Goal: Task Accomplishment & Management: Manage account settings

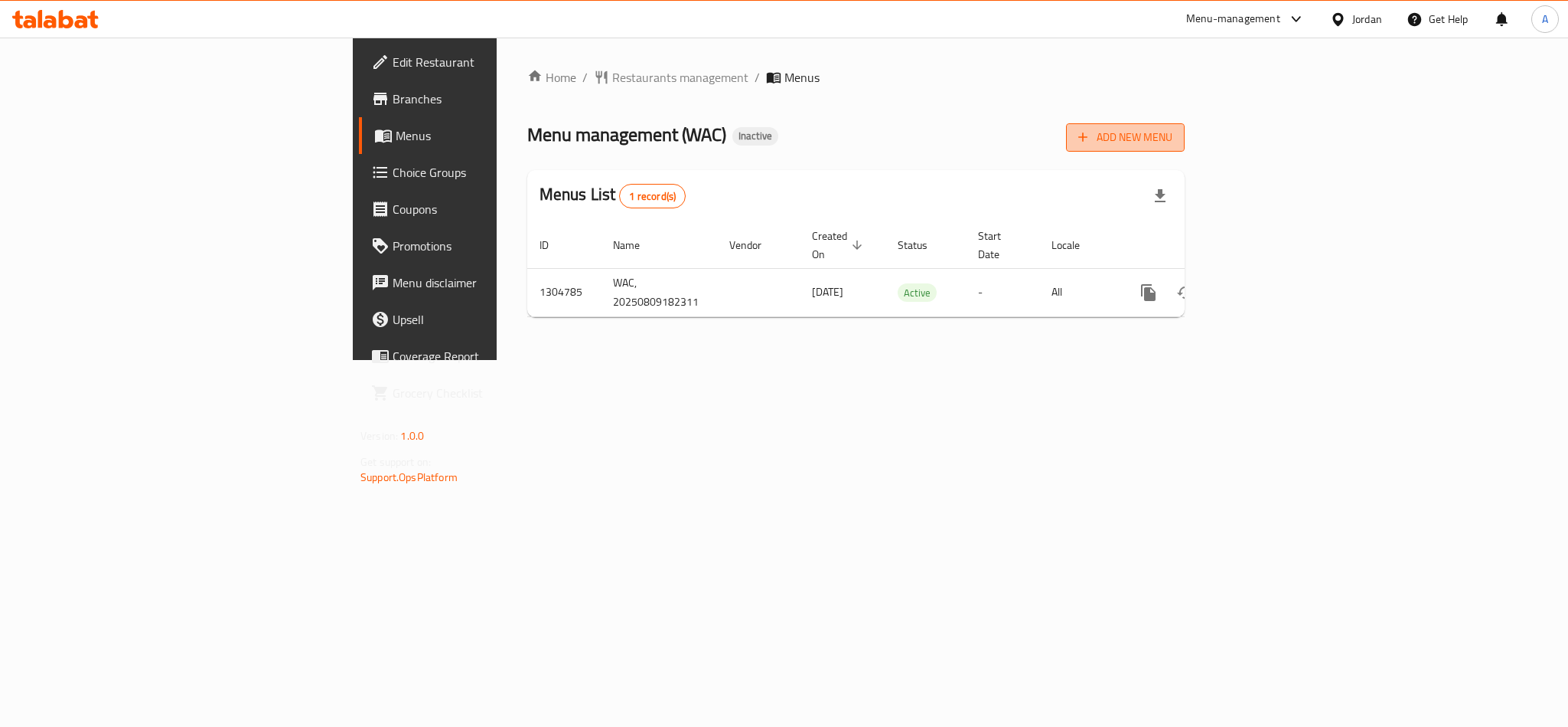
click at [1173, 145] on span "Add New Menu" at bounding box center [1126, 137] width 94 height 19
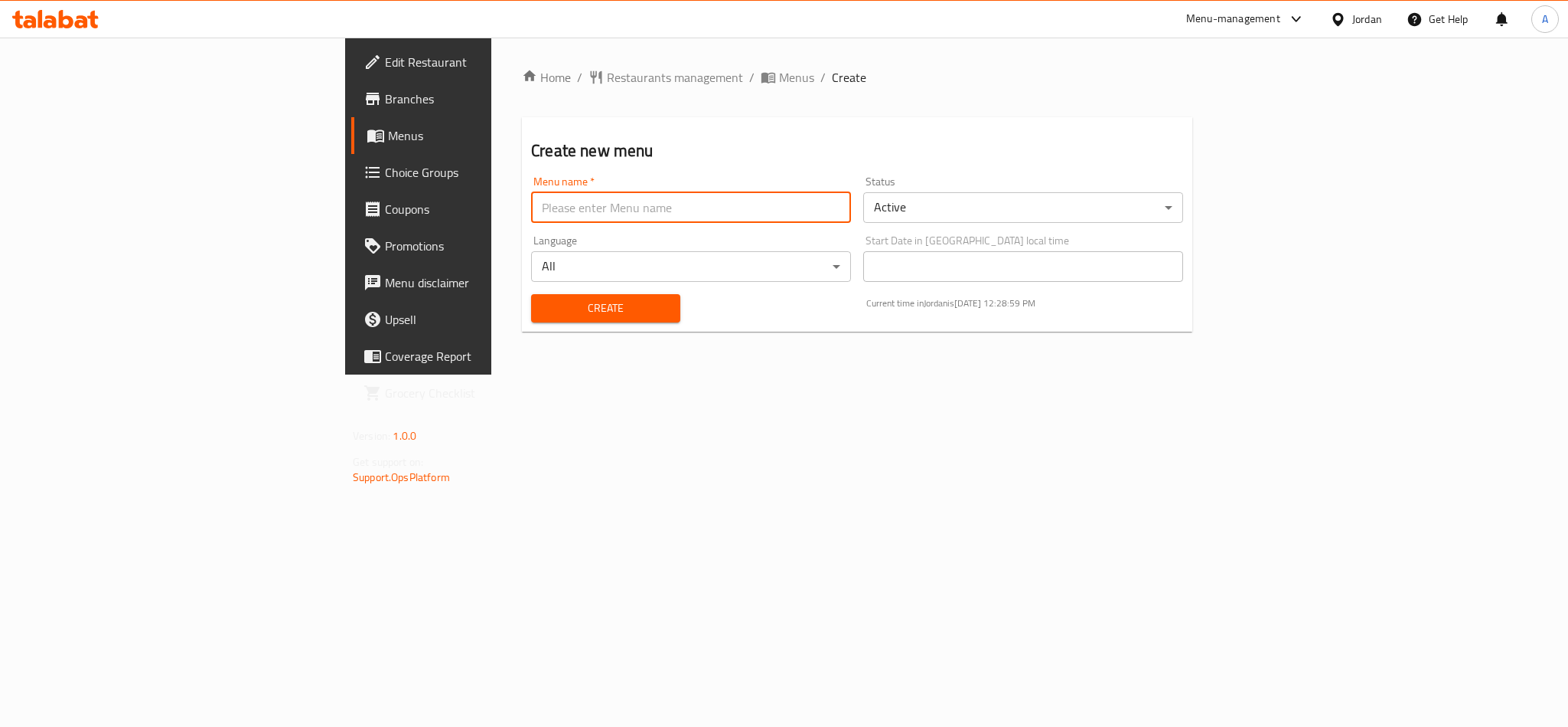
click at [531, 209] on input "text" at bounding box center [691, 207] width 320 height 30
type input "ؤ"
paste input "340686625"
click at [1105, 211] on body "​ Menu-management Jordan Get Help A Edit Restaurant Branches Menus Choice Group…" at bounding box center [784, 382] width 1568 height 689
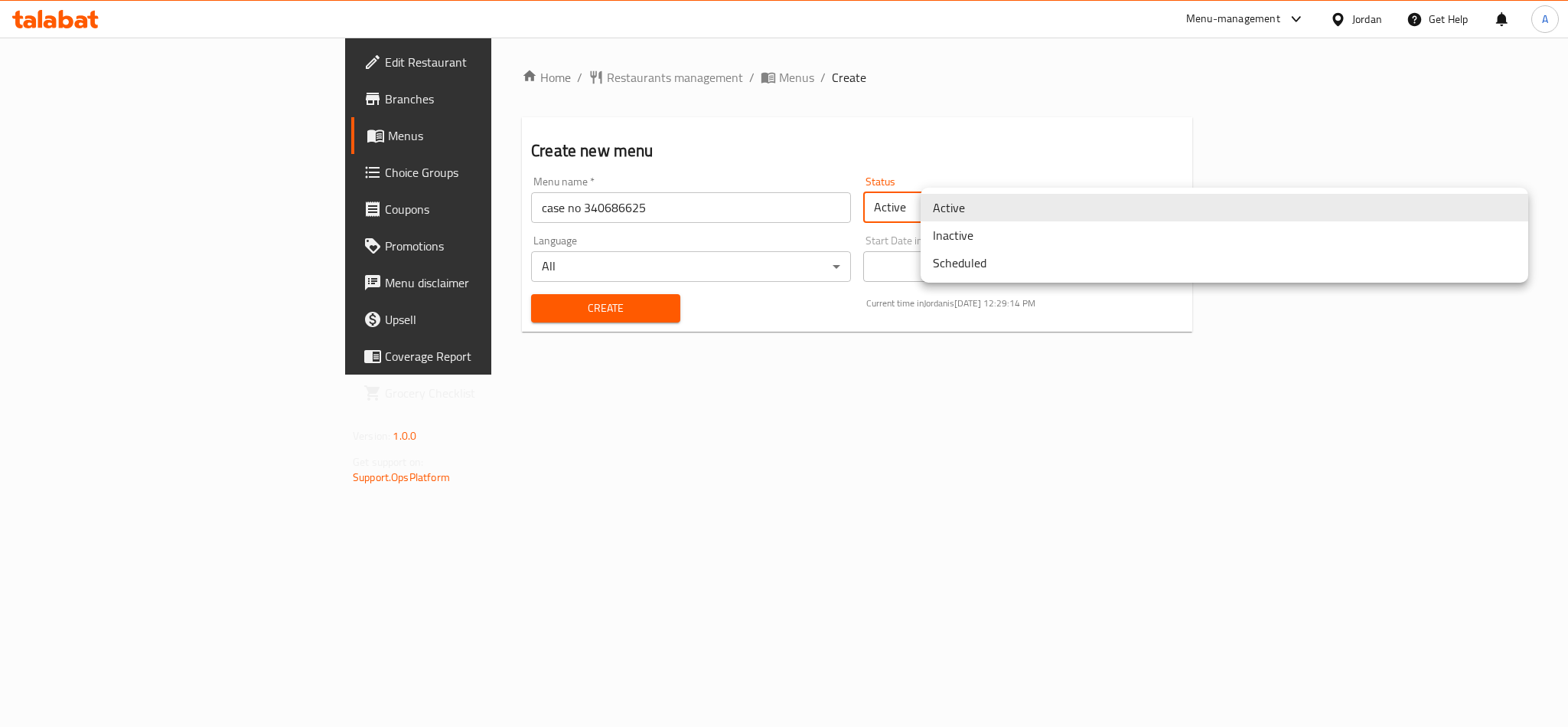
click at [989, 241] on li "Inactive" at bounding box center [1224, 235] width 608 height 28
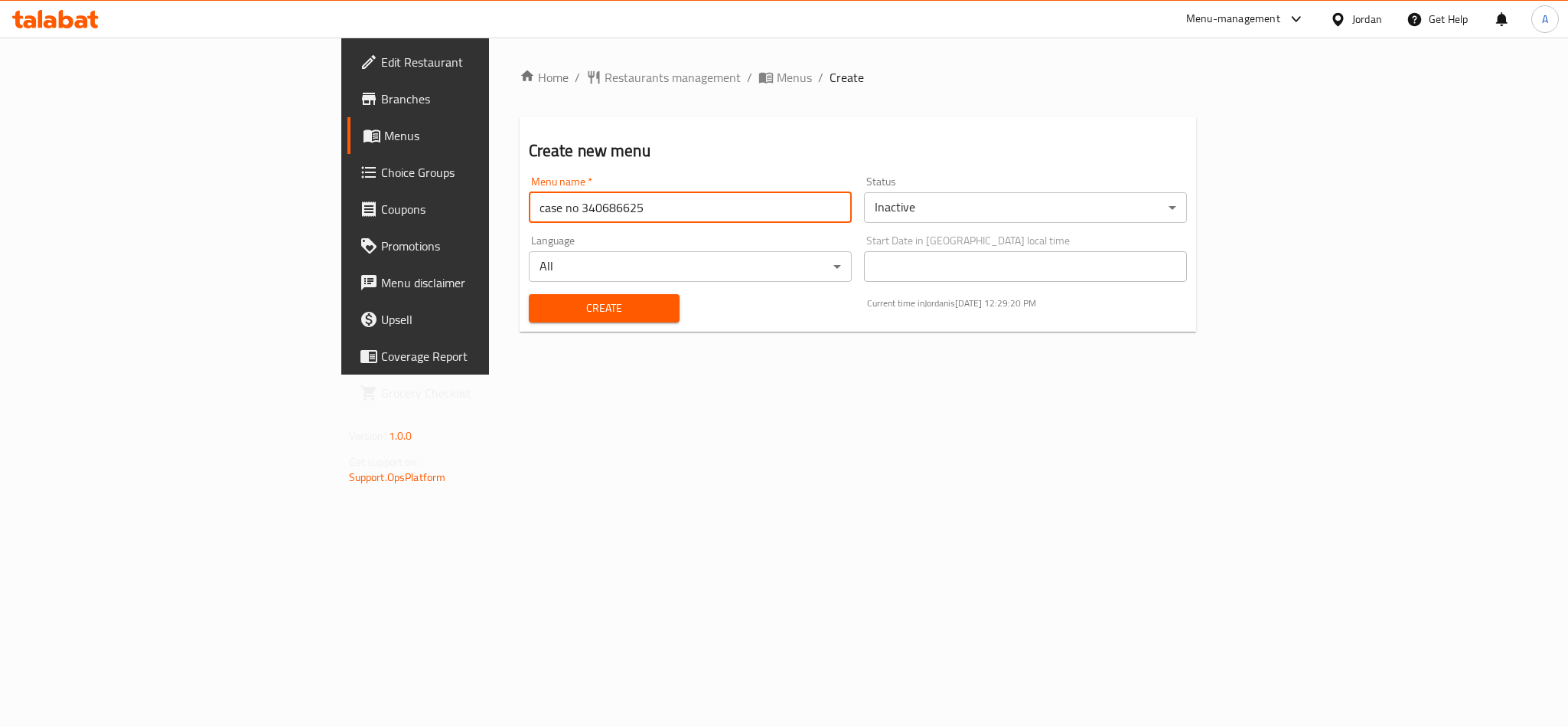
click at [528, 211] on input "case no 340686625" at bounding box center [690, 207] width 323 height 30
type input "Case no 340686625"
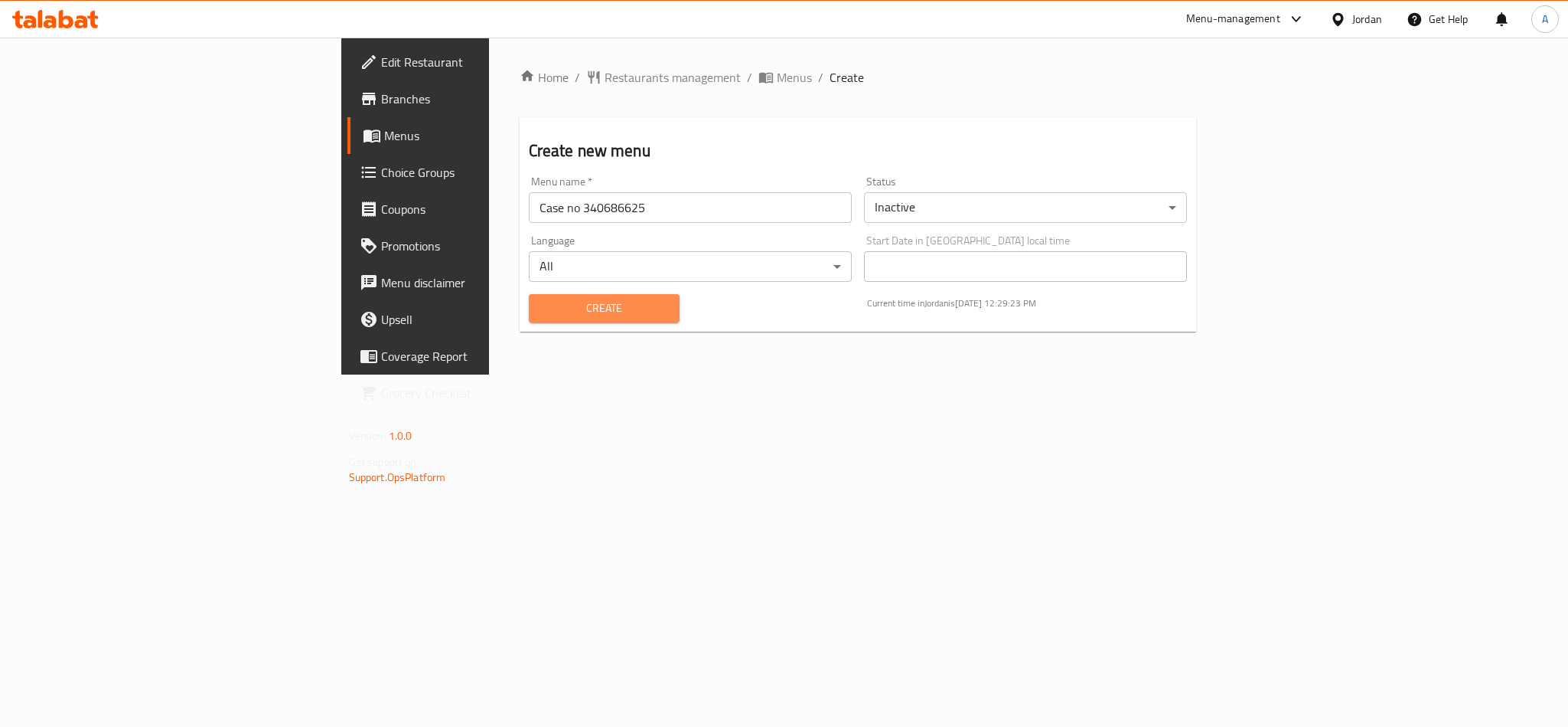
click at [541, 310] on span "Create" at bounding box center [603, 308] width 126 height 19
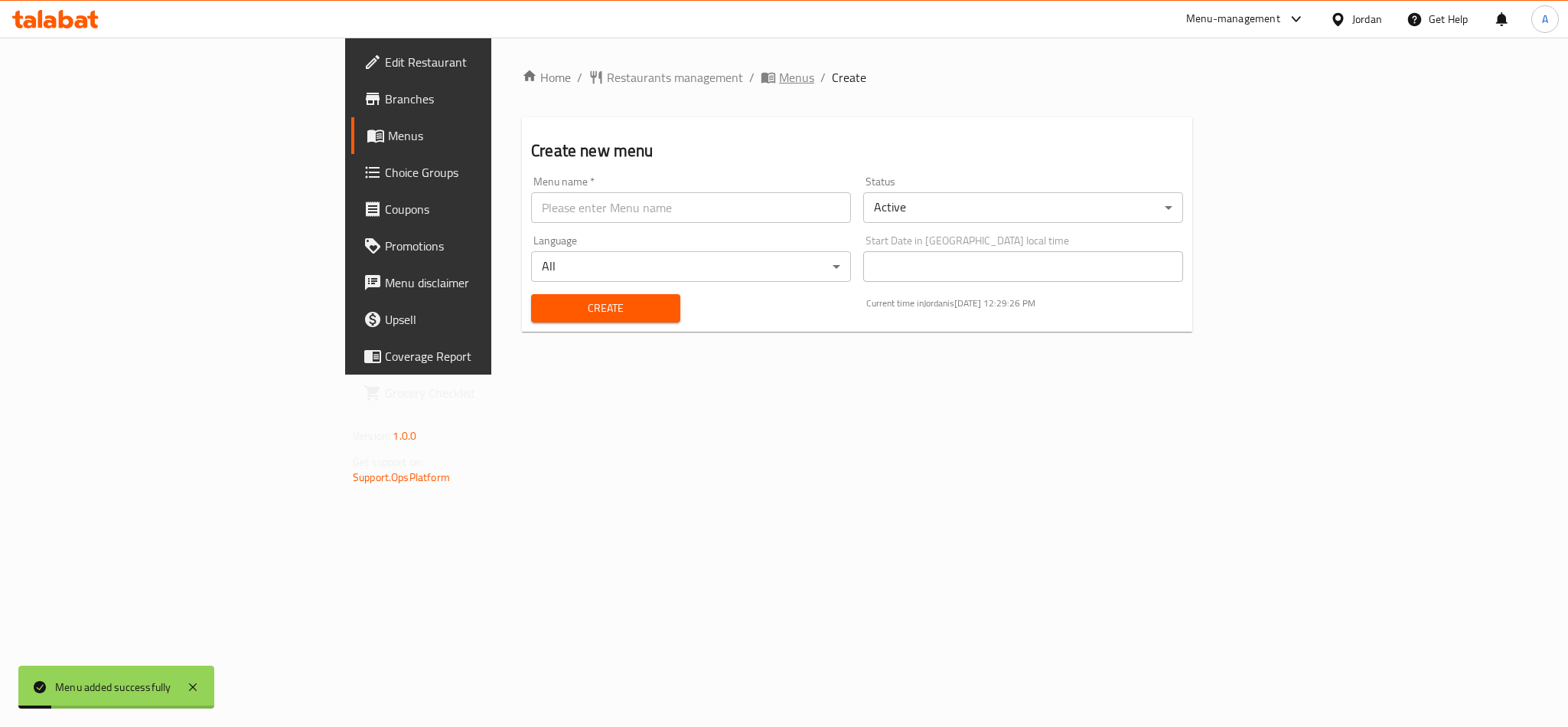
click at [779, 78] on span "Menus" at bounding box center [796, 77] width 36 height 18
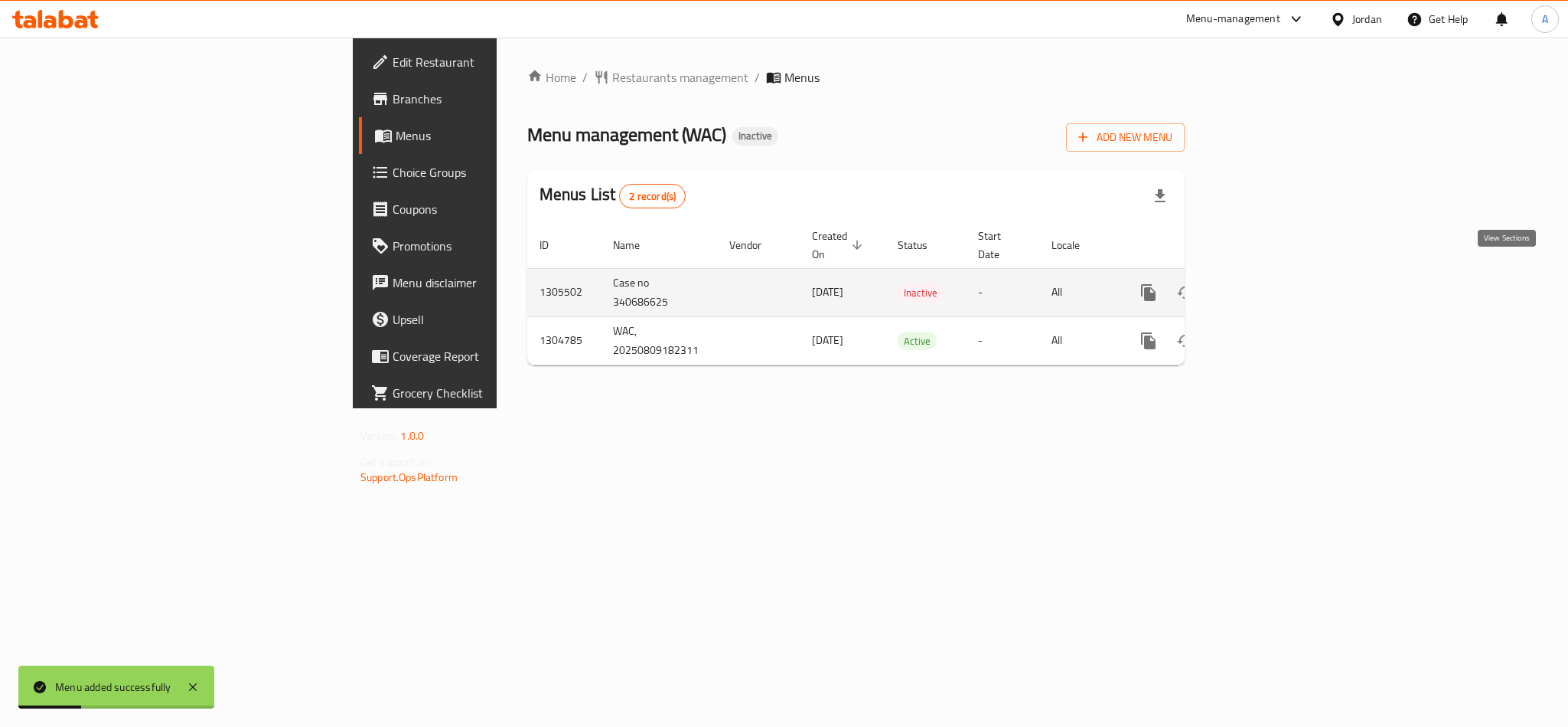
click at [1268, 283] on icon "enhanced table" at bounding box center [1259, 292] width 18 height 18
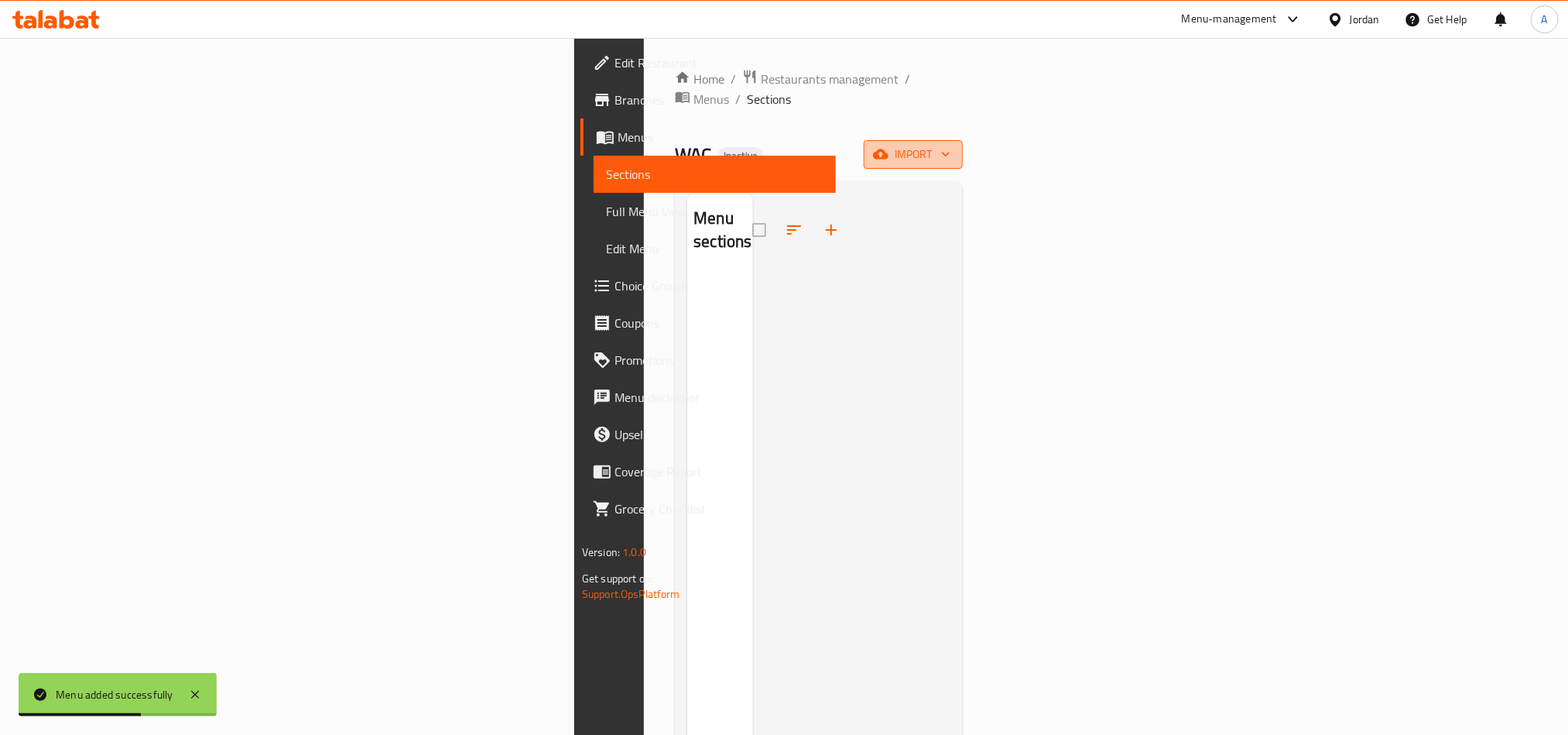
click at [950, 145] on span "import" at bounding box center [913, 155] width 75 height 19
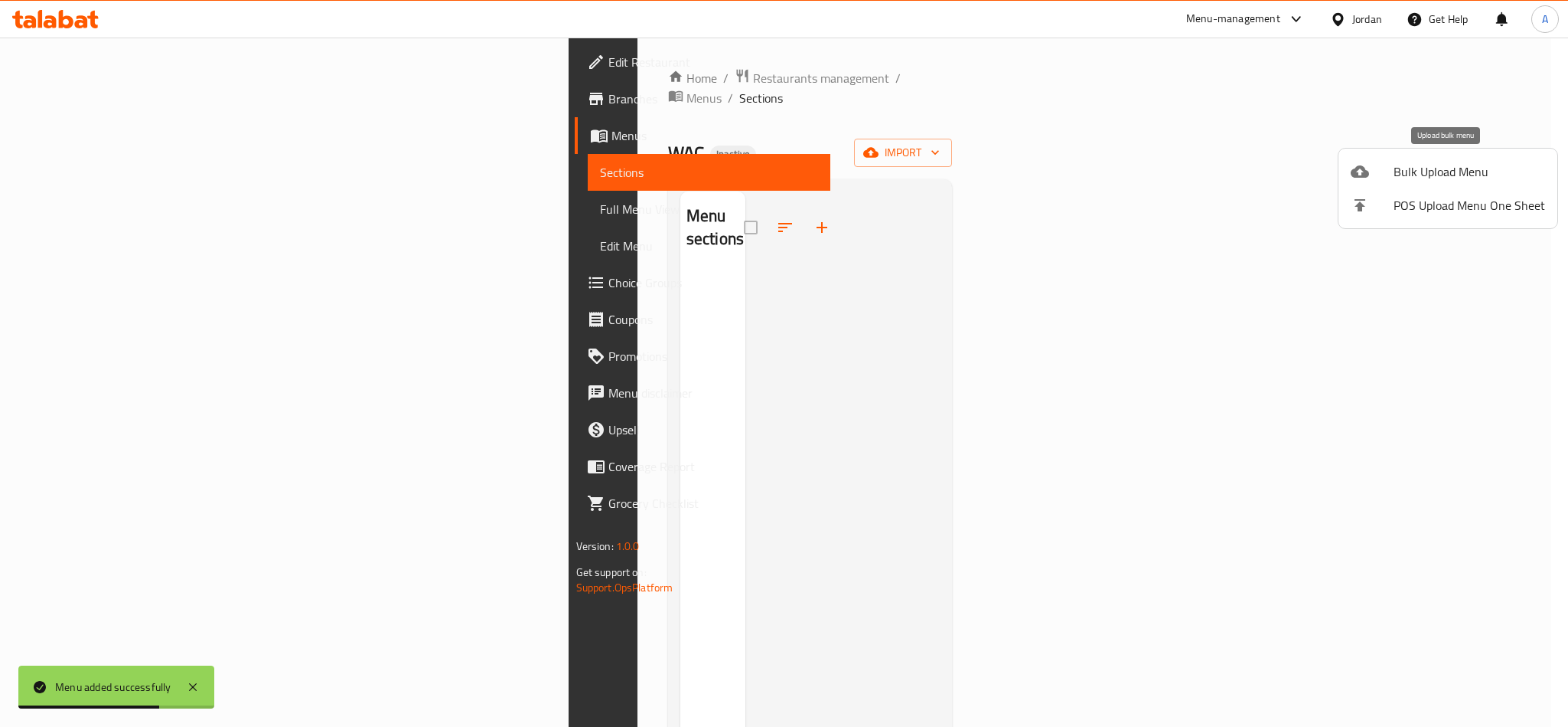
click at [1414, 183] on li "Bulk Upload Menu" at bounding box center [1448, 171] width 219 height 34
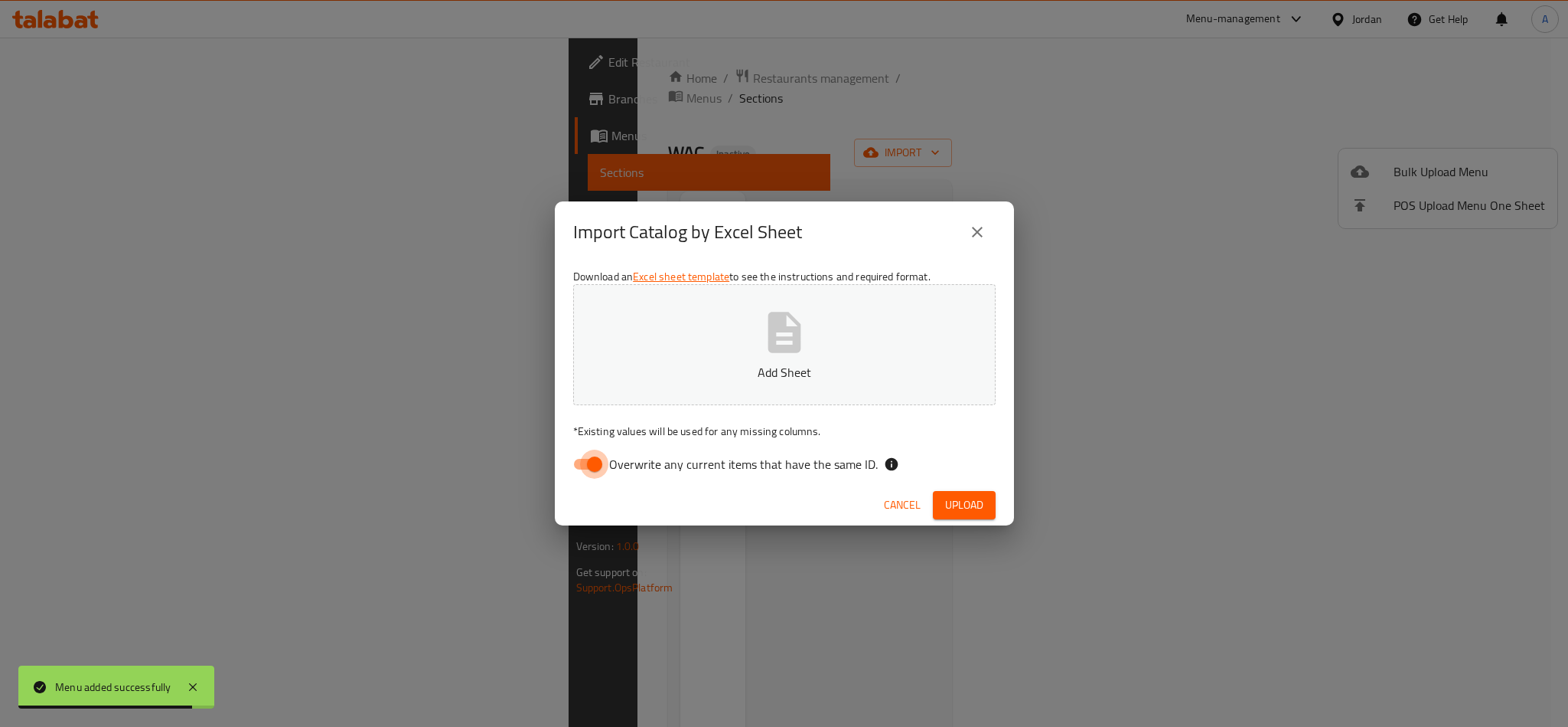
click at [590, 464] on input "Overwrite any current items that have the same ID." at bounding box center [595, 464] width 87 height 29
checkbox input "false"
click at [763, 349] on icon "button" at bounding box center [784, 332] width 49 height 49
click at [958, 499] on span "Upload" at bounding box center [964, 505] width 38 height 19
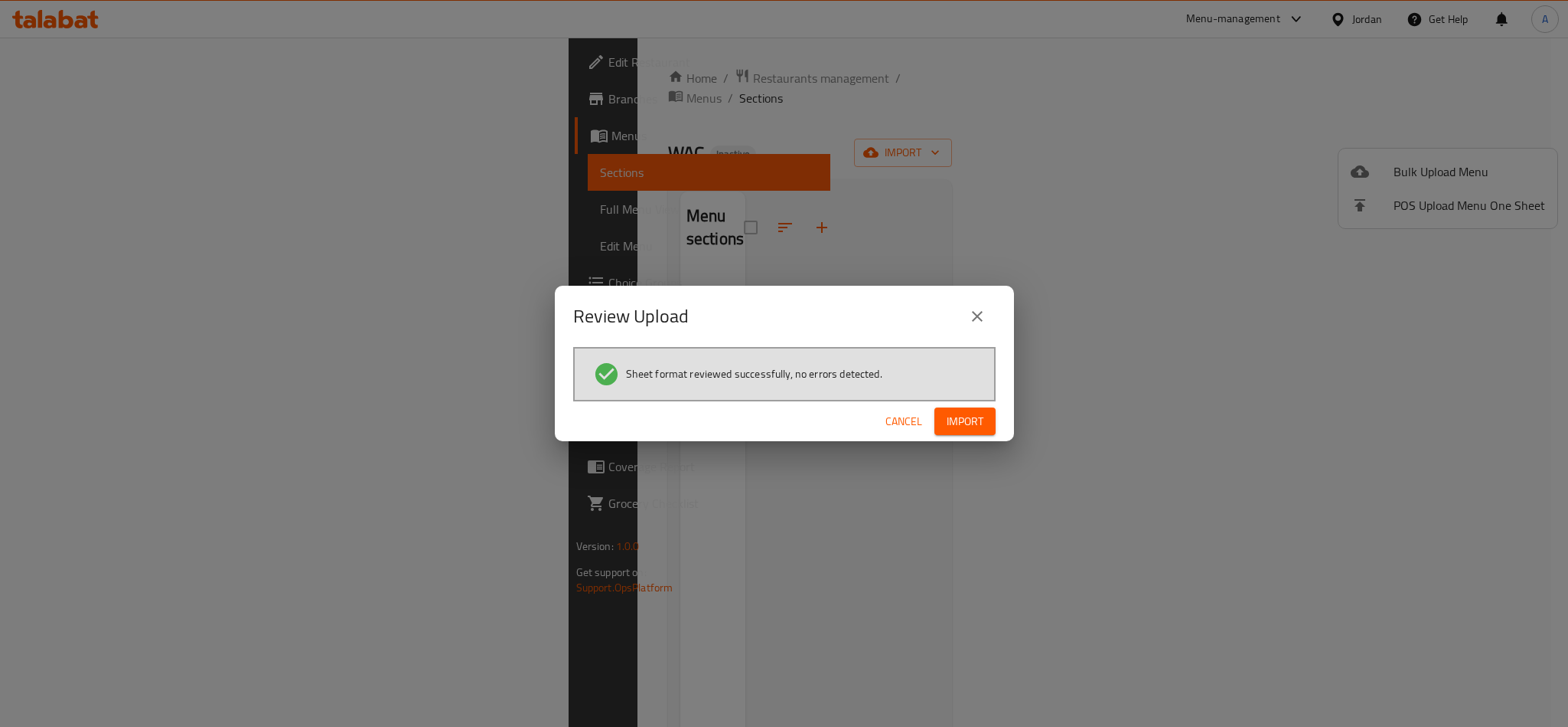
click at [982, 425] on span "Import" at bounding box center [965, 422] width 37 height 19
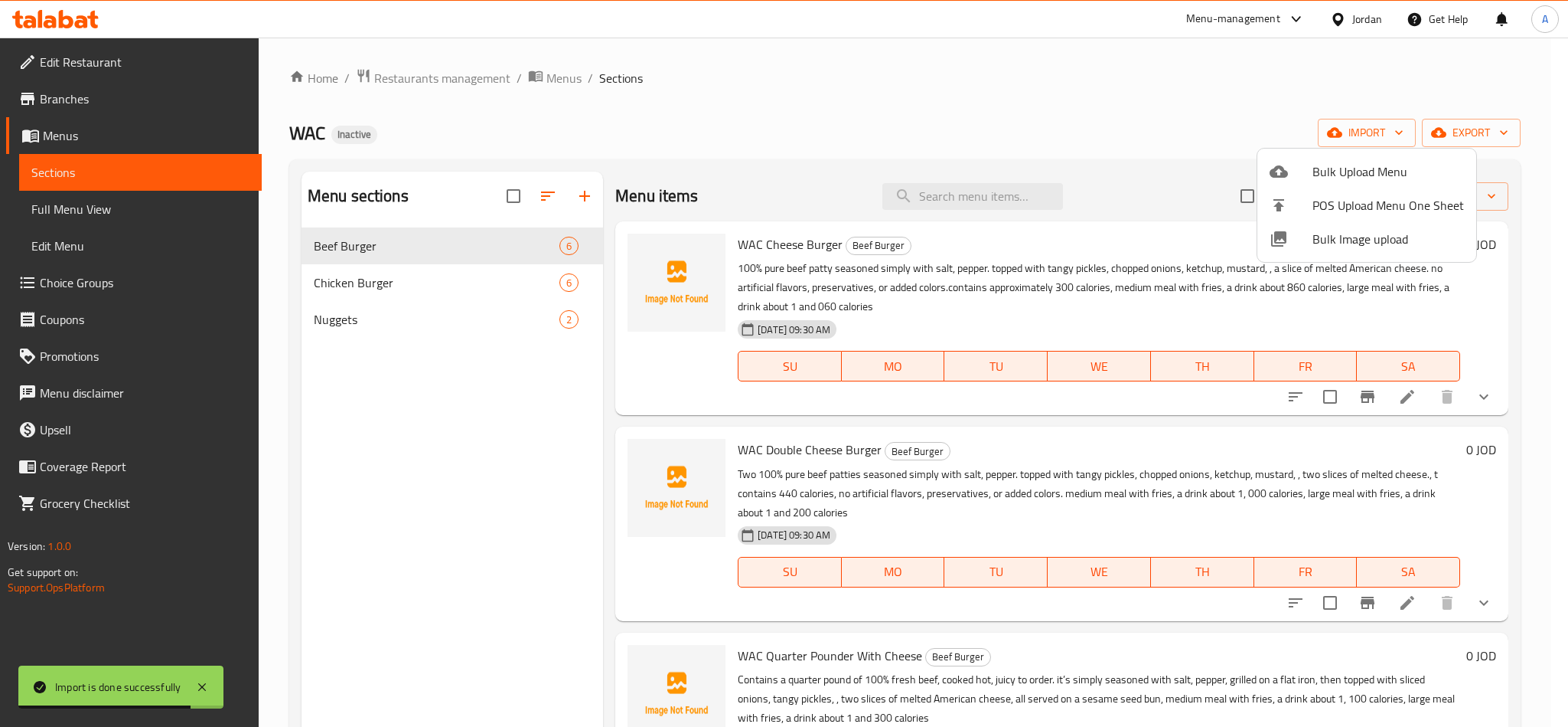
click at [1046, 223] on div at bounding box center [784, 364] width 1568 height 727
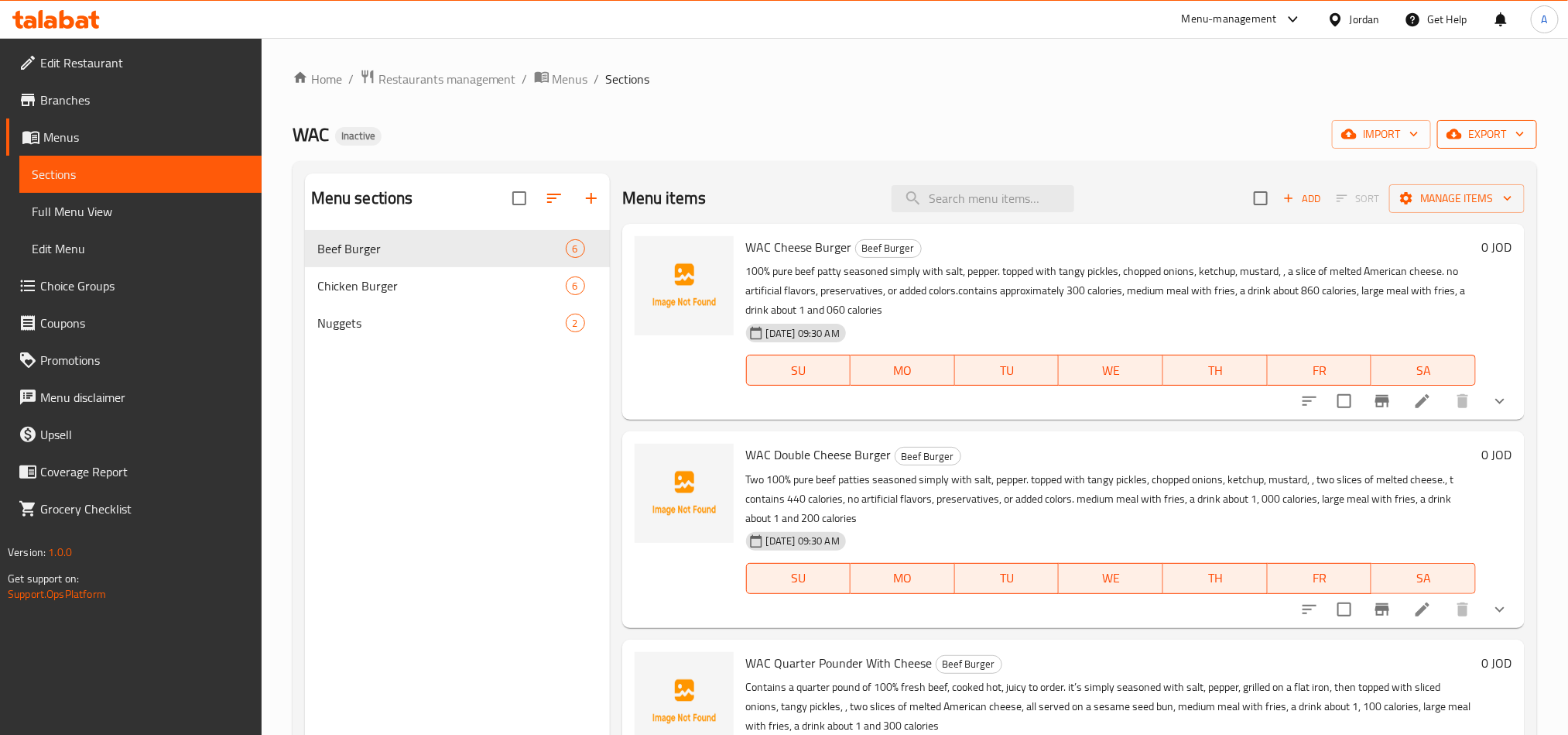
click at [1499, 138] on span "export" at bounding box center [1486, 135] width 75 height 19
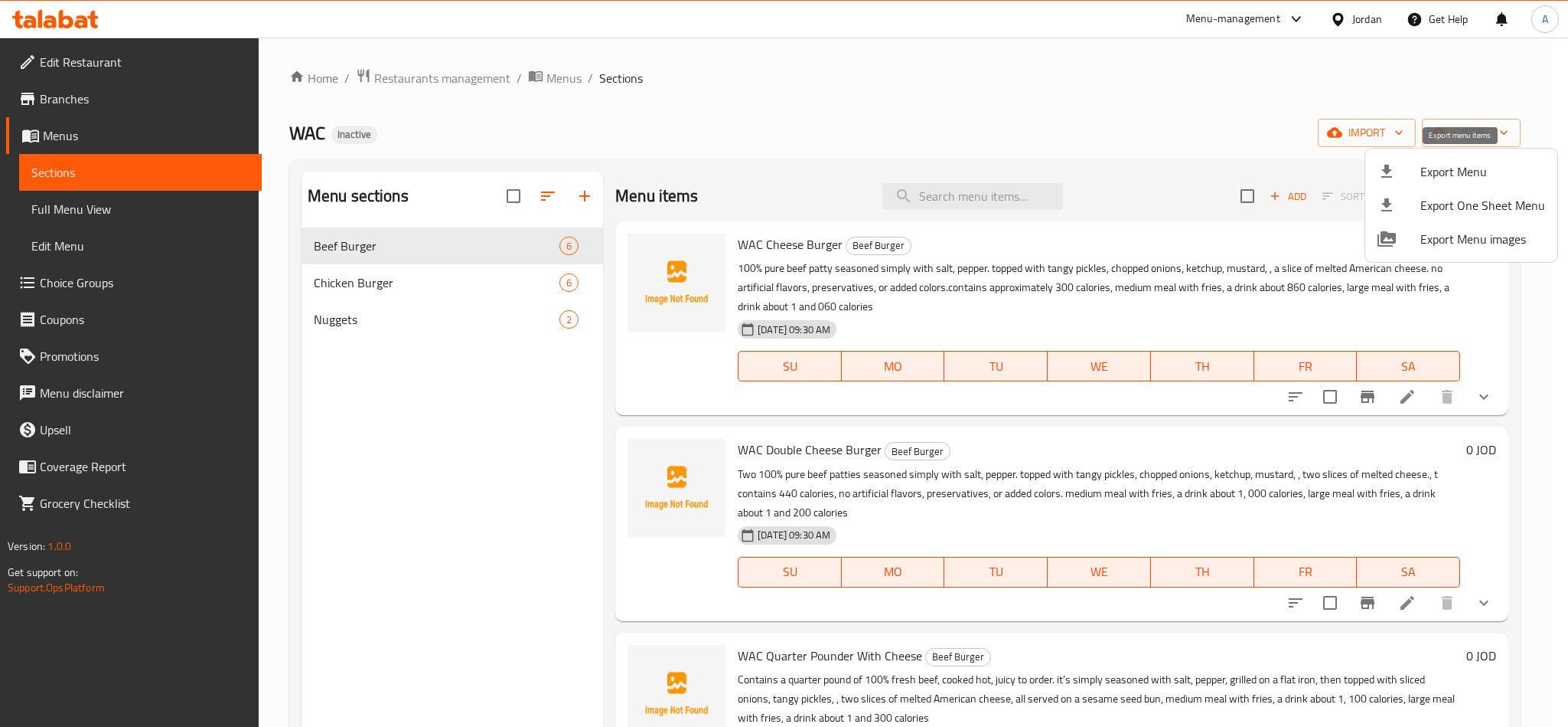
click at [1399, 175] on div at bounding box center [1399, 171] width 43 height 18
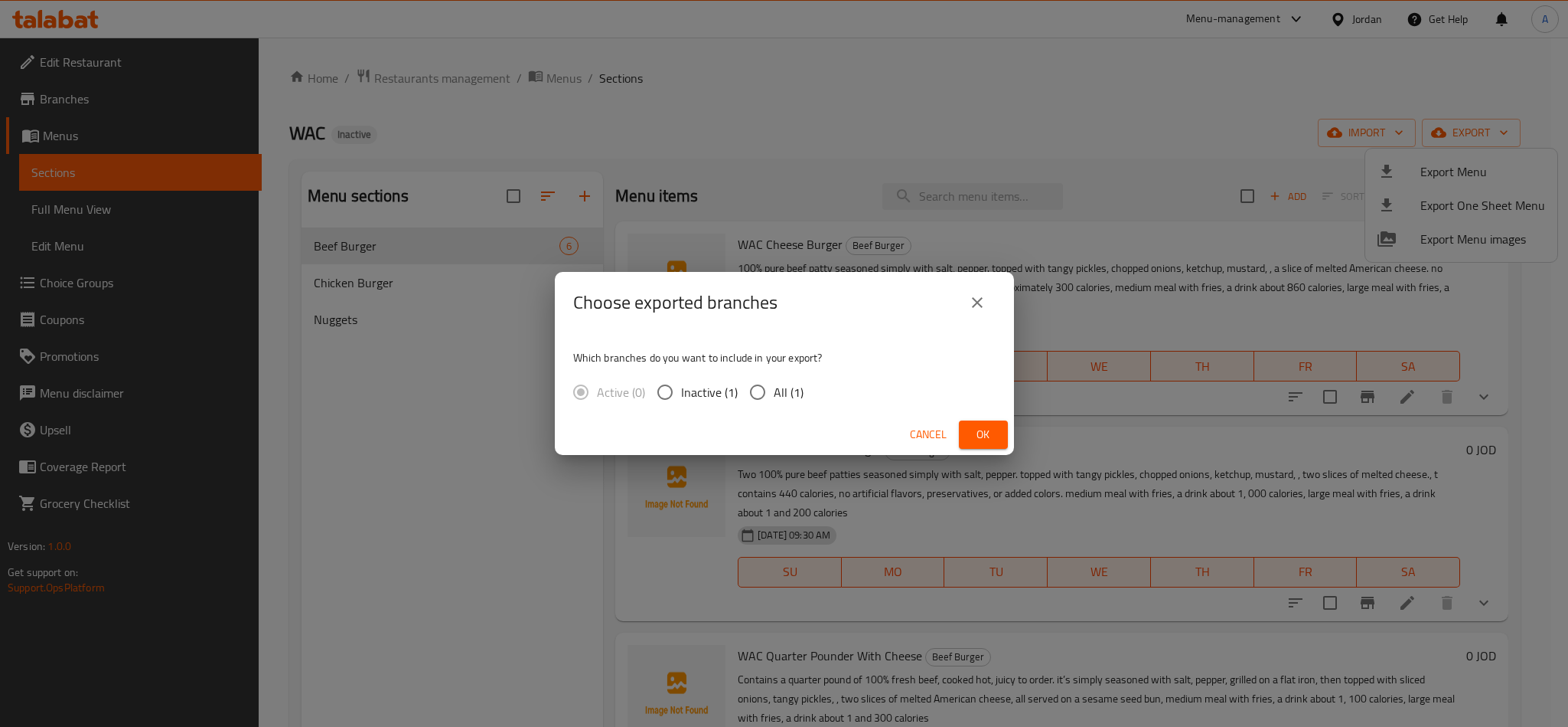
click at [756, 388] on input "All (1)" at bounding box center [757, 391] width 32 height 32
radio input "true"
drag, startPoint x: 976, startPoint y: 430, endPoint x: 719, endPoint y: 512, distance: 269.8
click at [980, 419] on div "Cancel Ok" at bounding box center [784, 434] width 459 height 41
drag, startPoint x: 989, startPoint y: 435, endPoint x: 867, endPoint y: 542, distance: 162.3
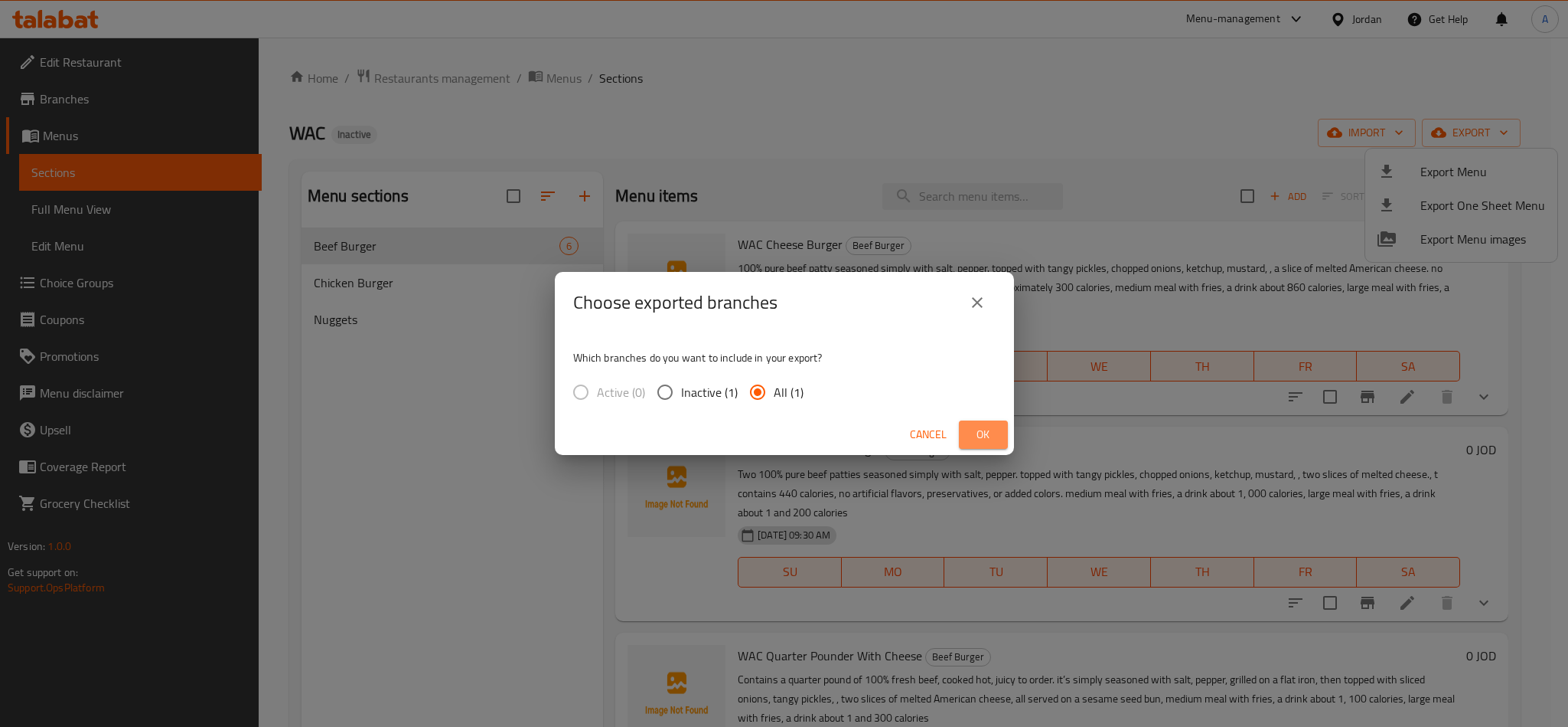
click at [993, 435] on span "Ok" at bounding box center [983, 435] width 24 height 19
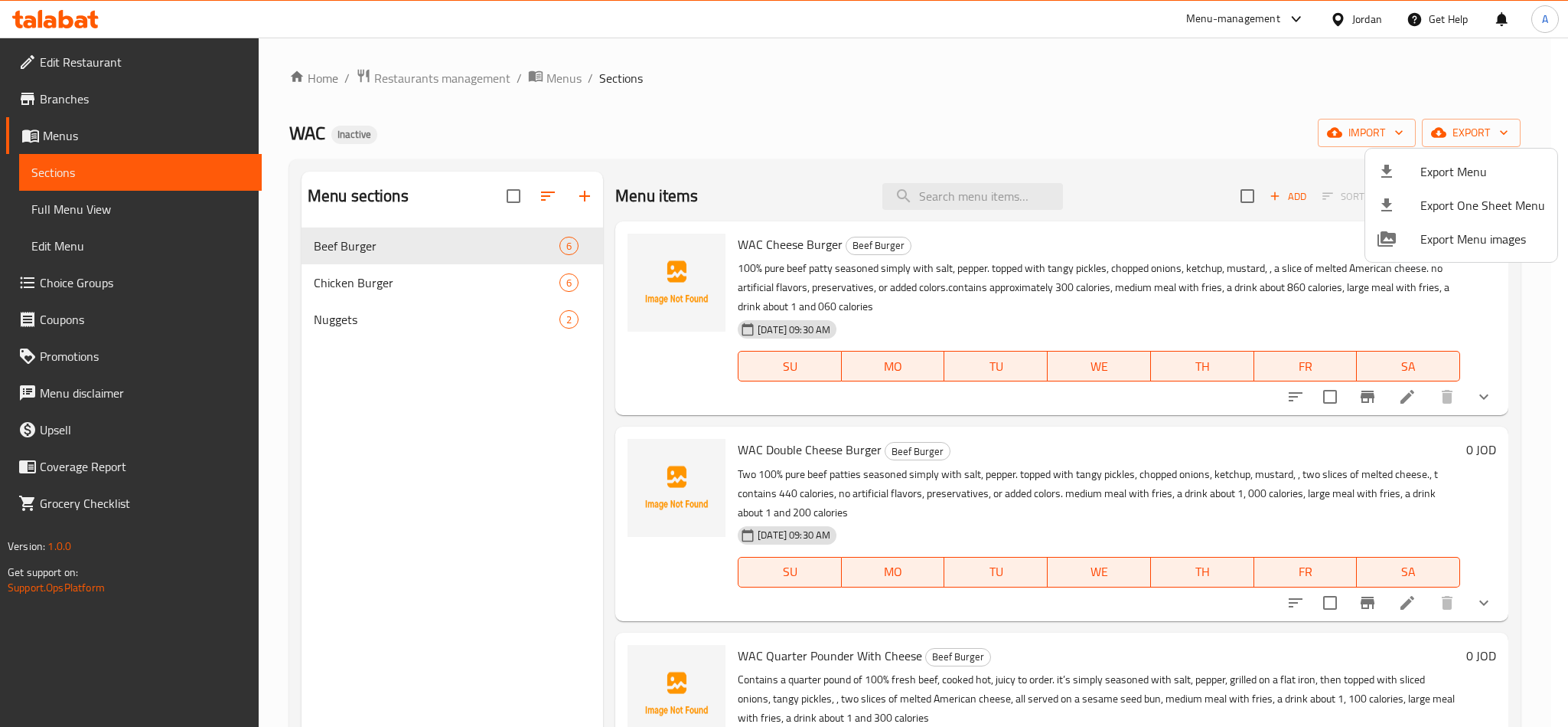
click at [505, 396] on div at bounding box center [784, 364] width 1568 height 727
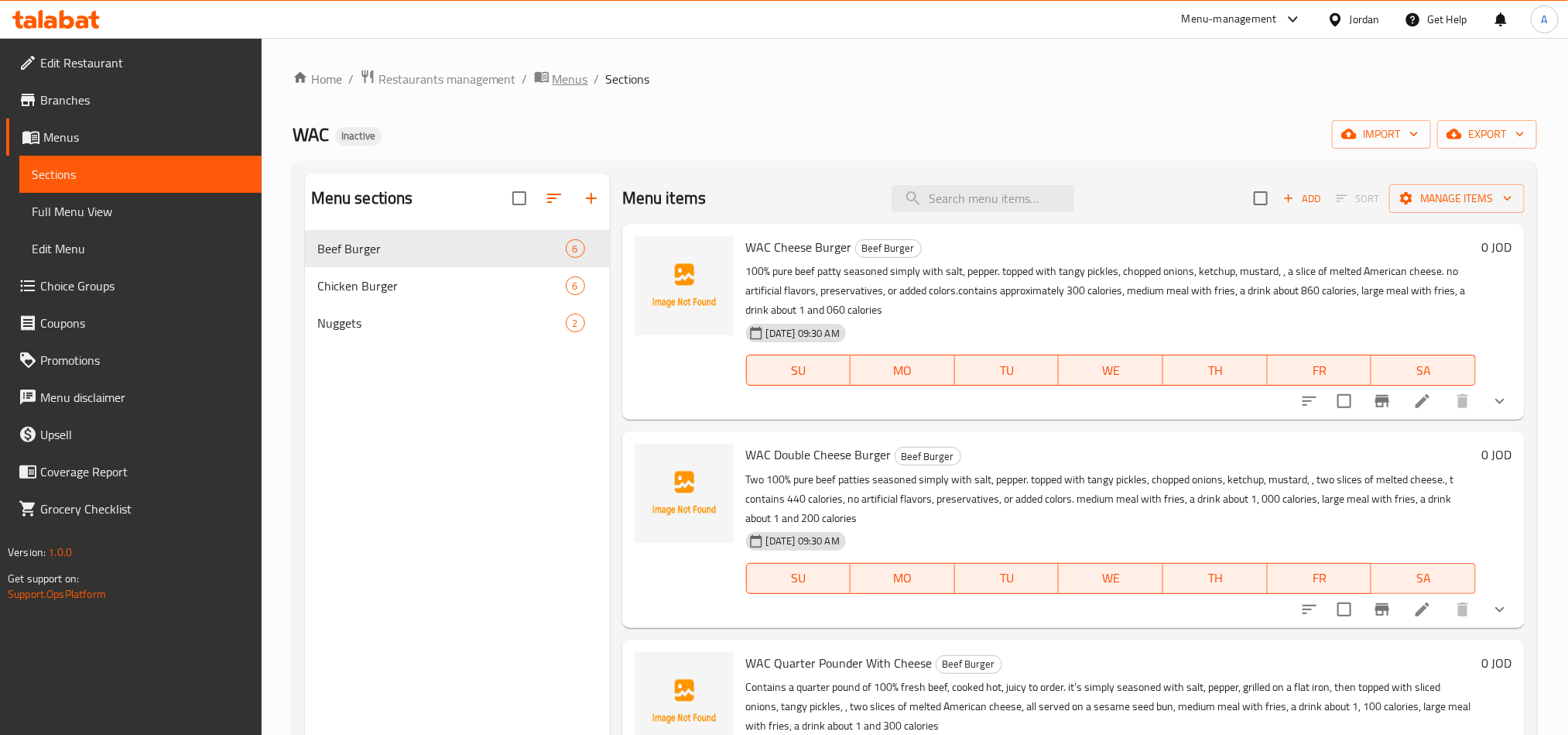
click at [565, 76] on span "Menus" at bounding box center [570, 78] width 36 height 18
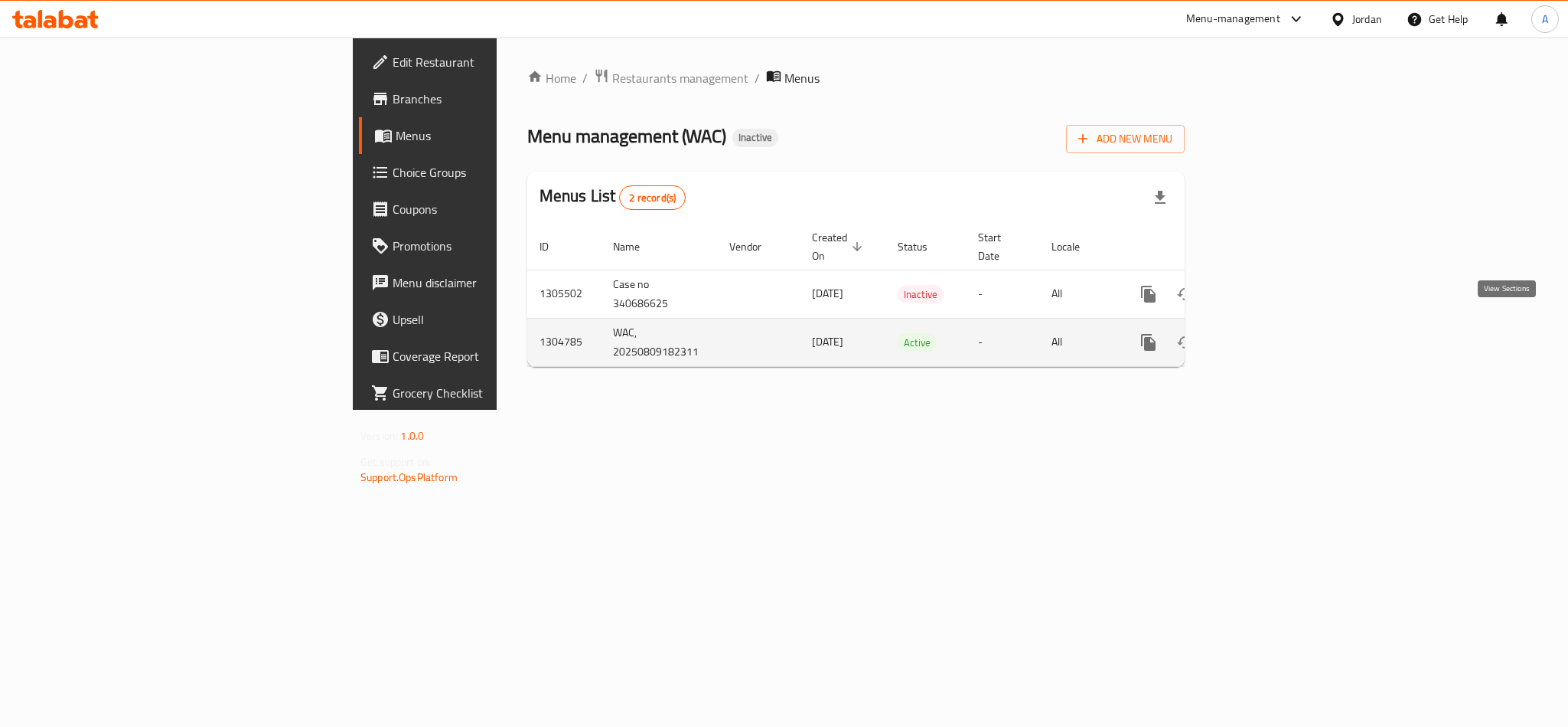
click at [1268, 333] on icon "enhanced table" at bounding box center [1259, 342] width 18 height 18
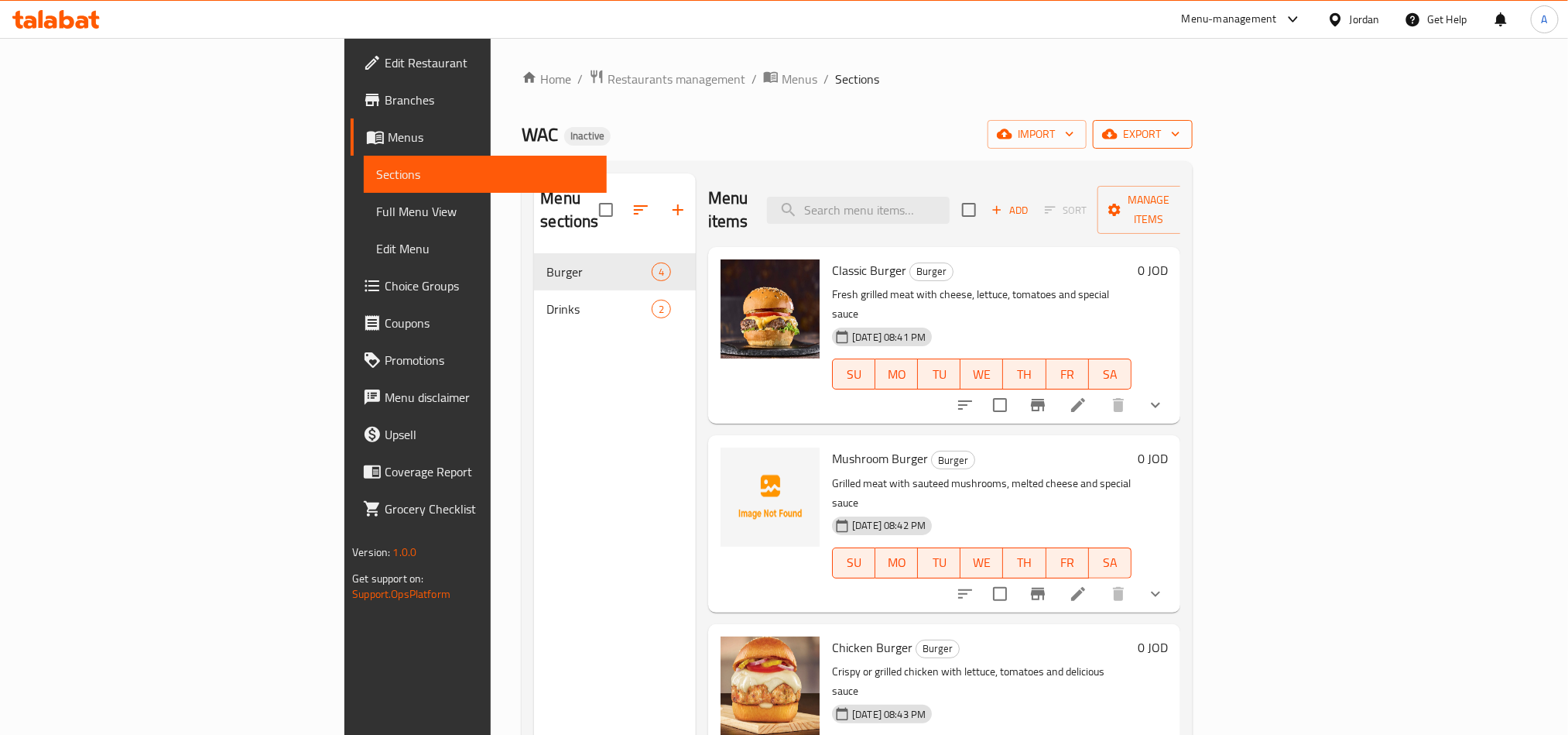
click at [1180, 140] on span "export" at bounding box center [1142, 135] width 75 height 19
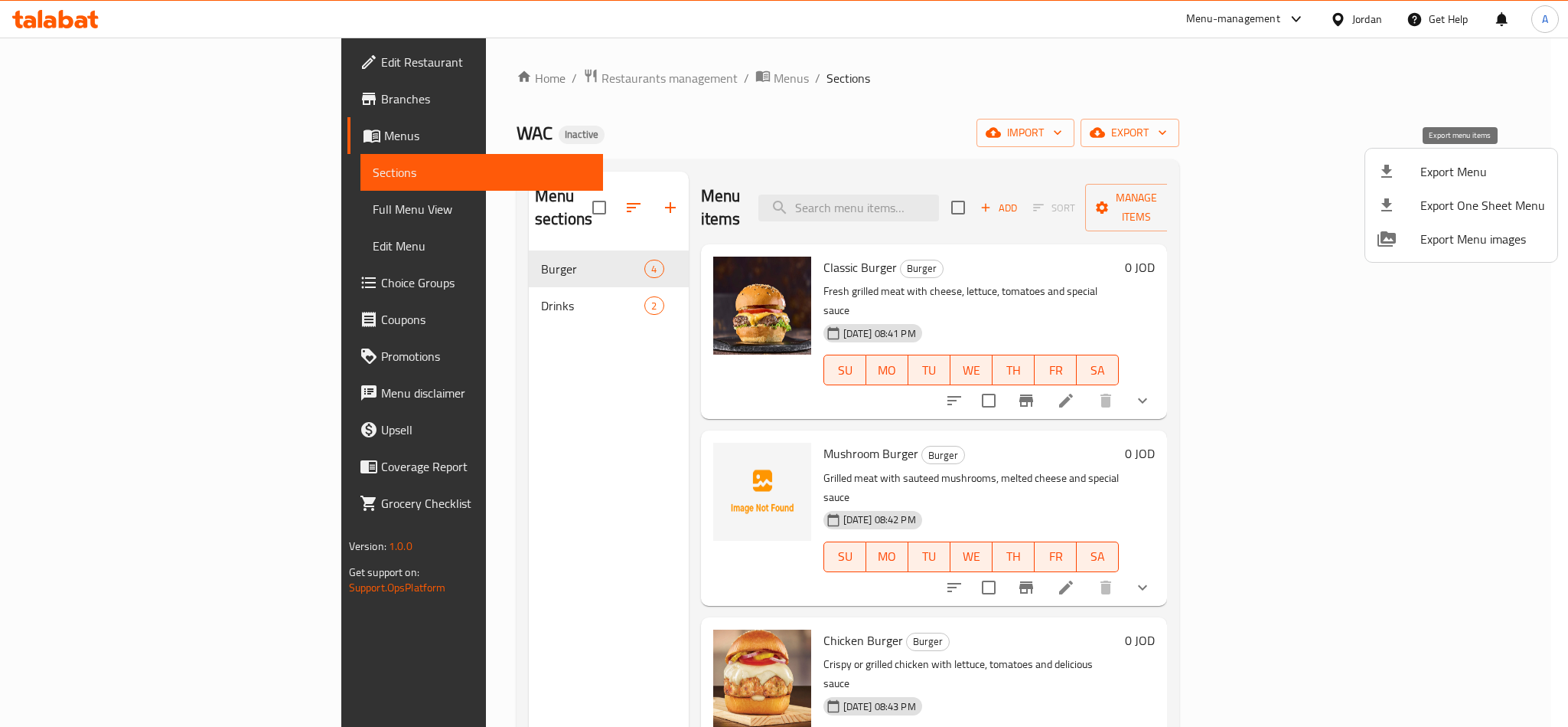
click at [1420, 172] on span "Export Menu" at bounding box center [1483, 171] width 125 height 18
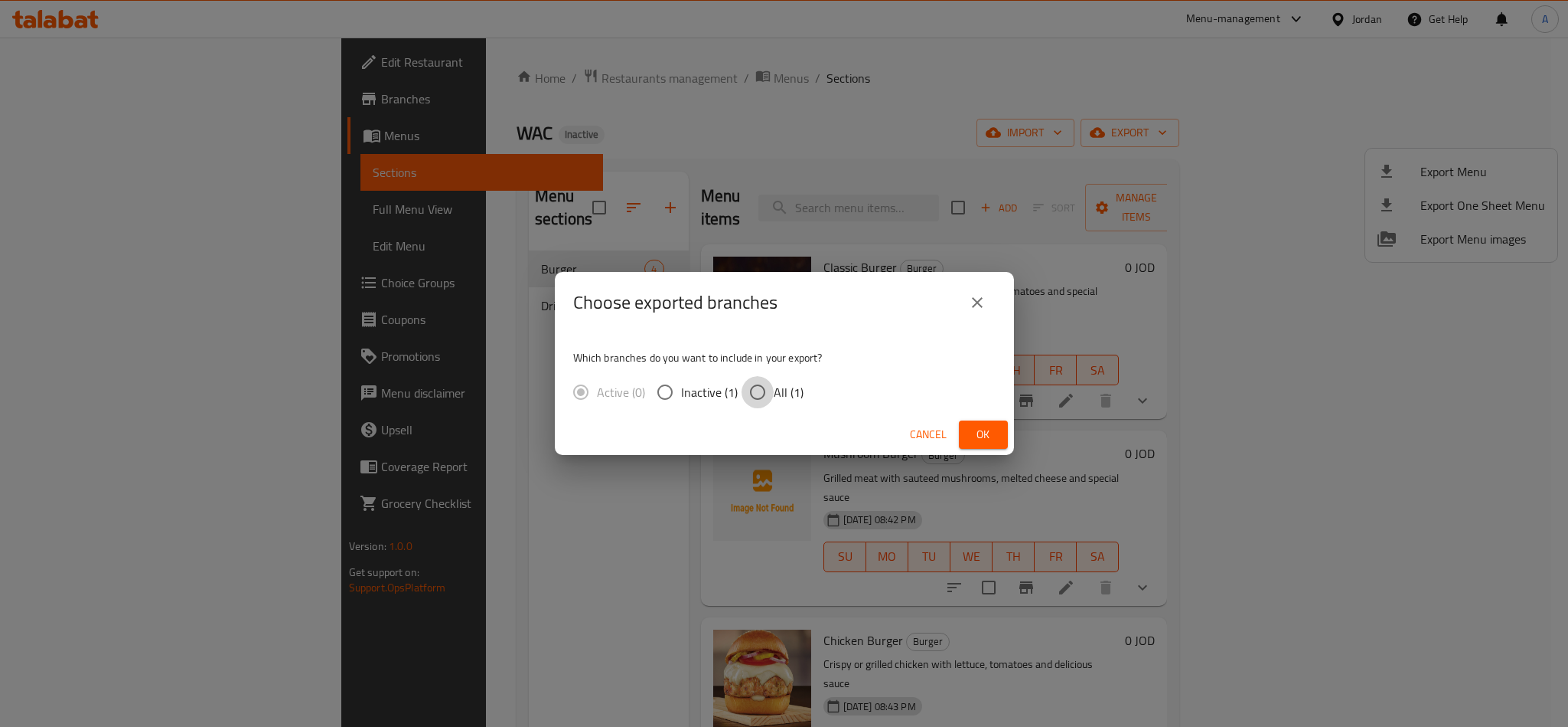
click at [755, 404] on input "All (1)" at bounding box center [757, 391] width 32 height 32
radio input "true"
click at [988, 427] on span "Ok" at bounding box center [983, 435] width 24 height 19
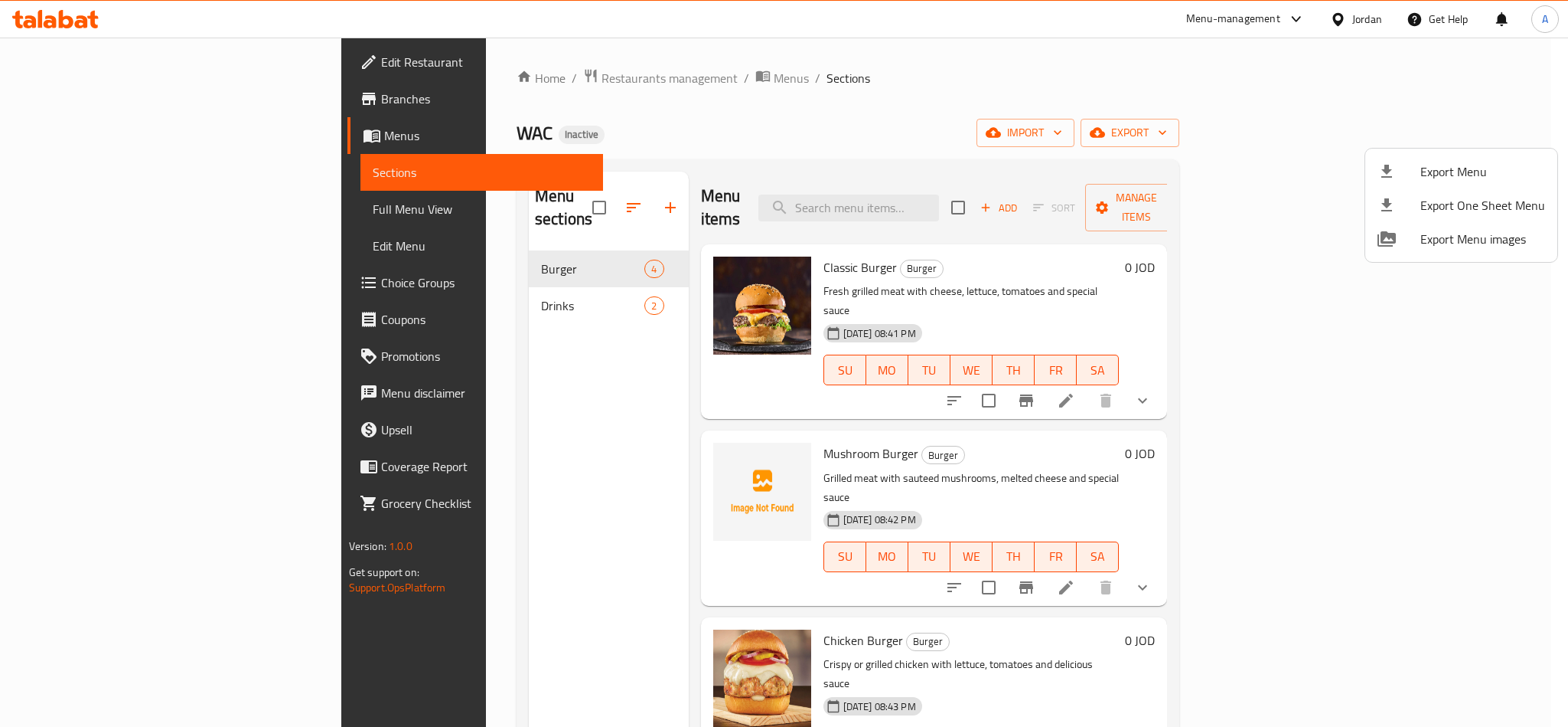
click at [937, 117] on div at bounding box center [784, 364] width 1568 height 727
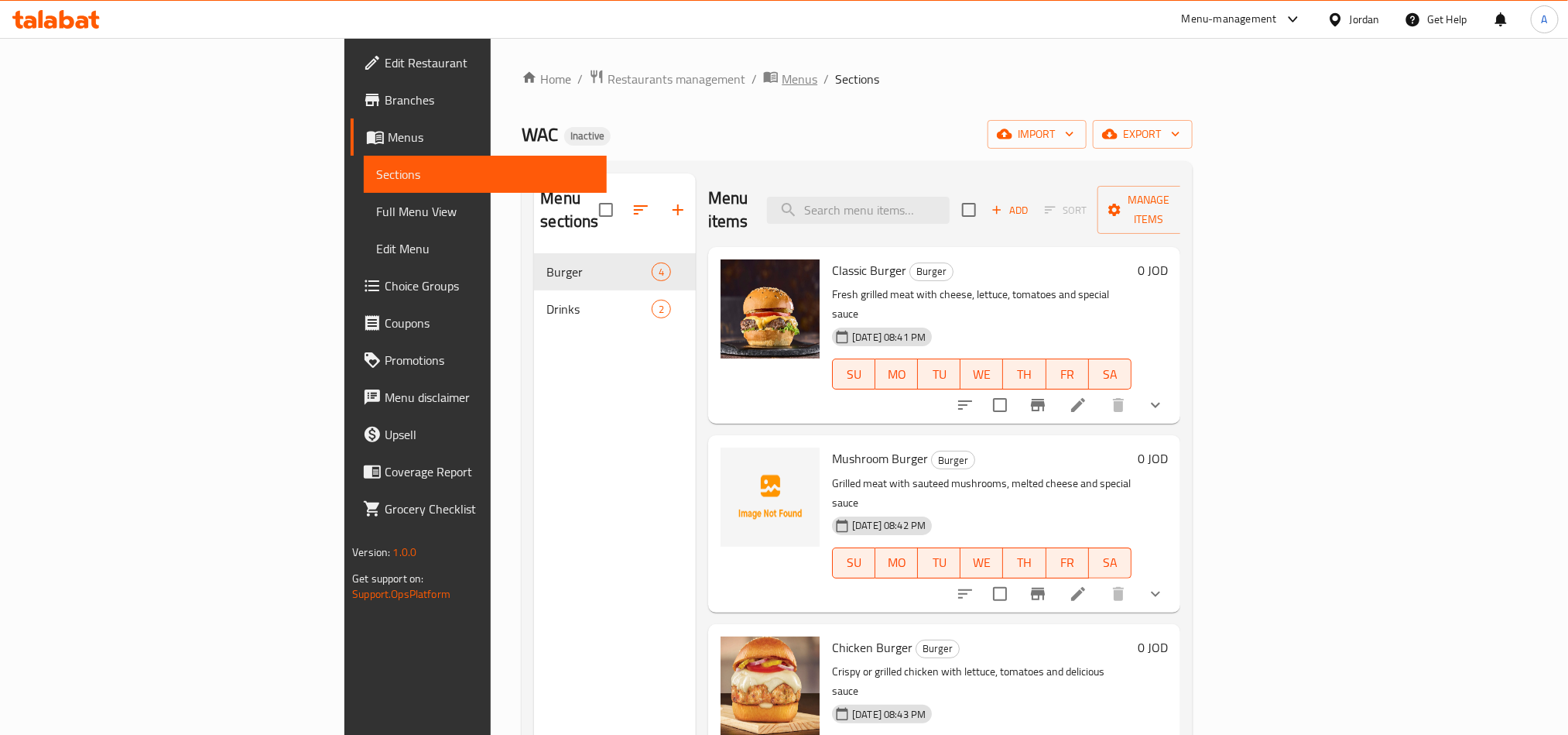
click at [781, 70] on span "Menus" at bounding box center [799, 78] width 36 height 18
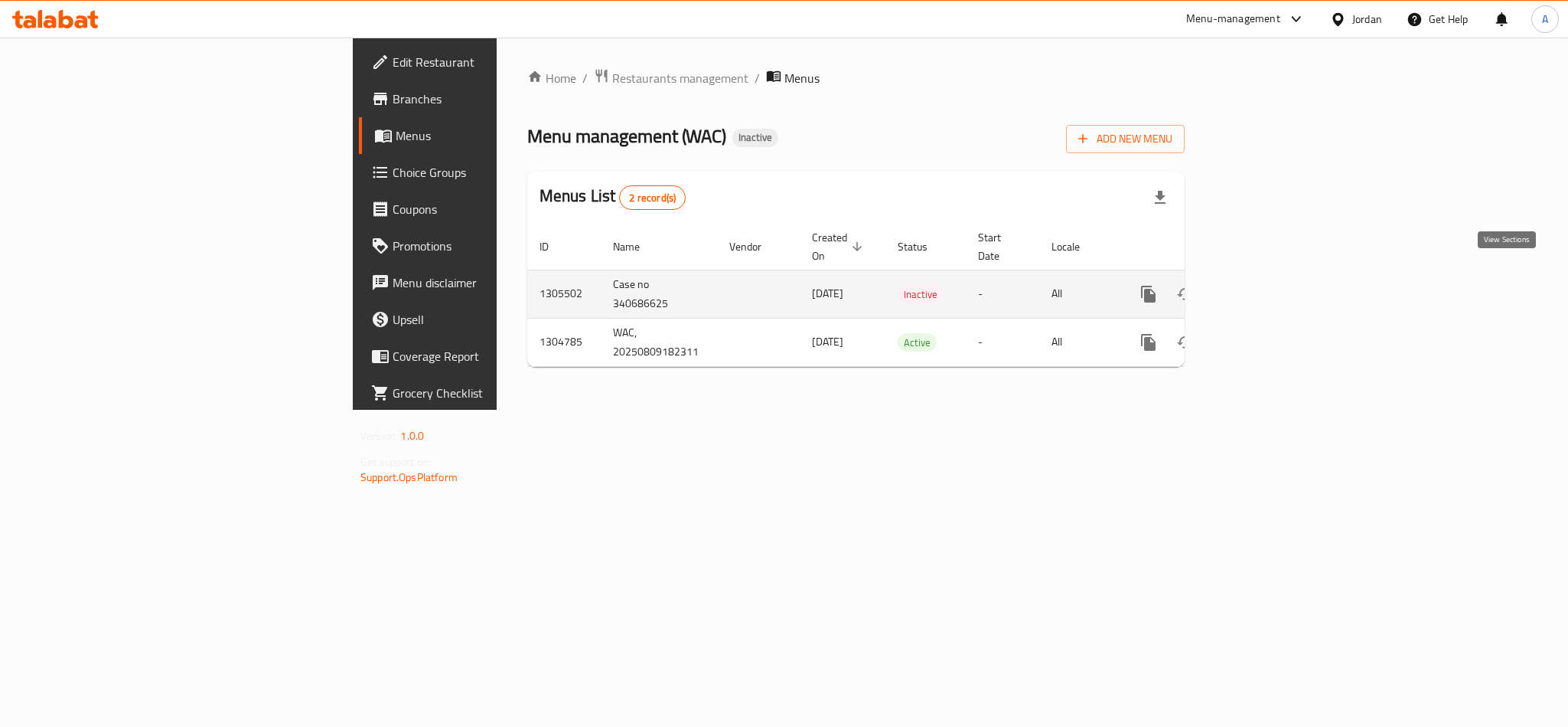
click at [1277, 276] on link "enhanced table" at bounding box center [1259, 294] width 37 height 37
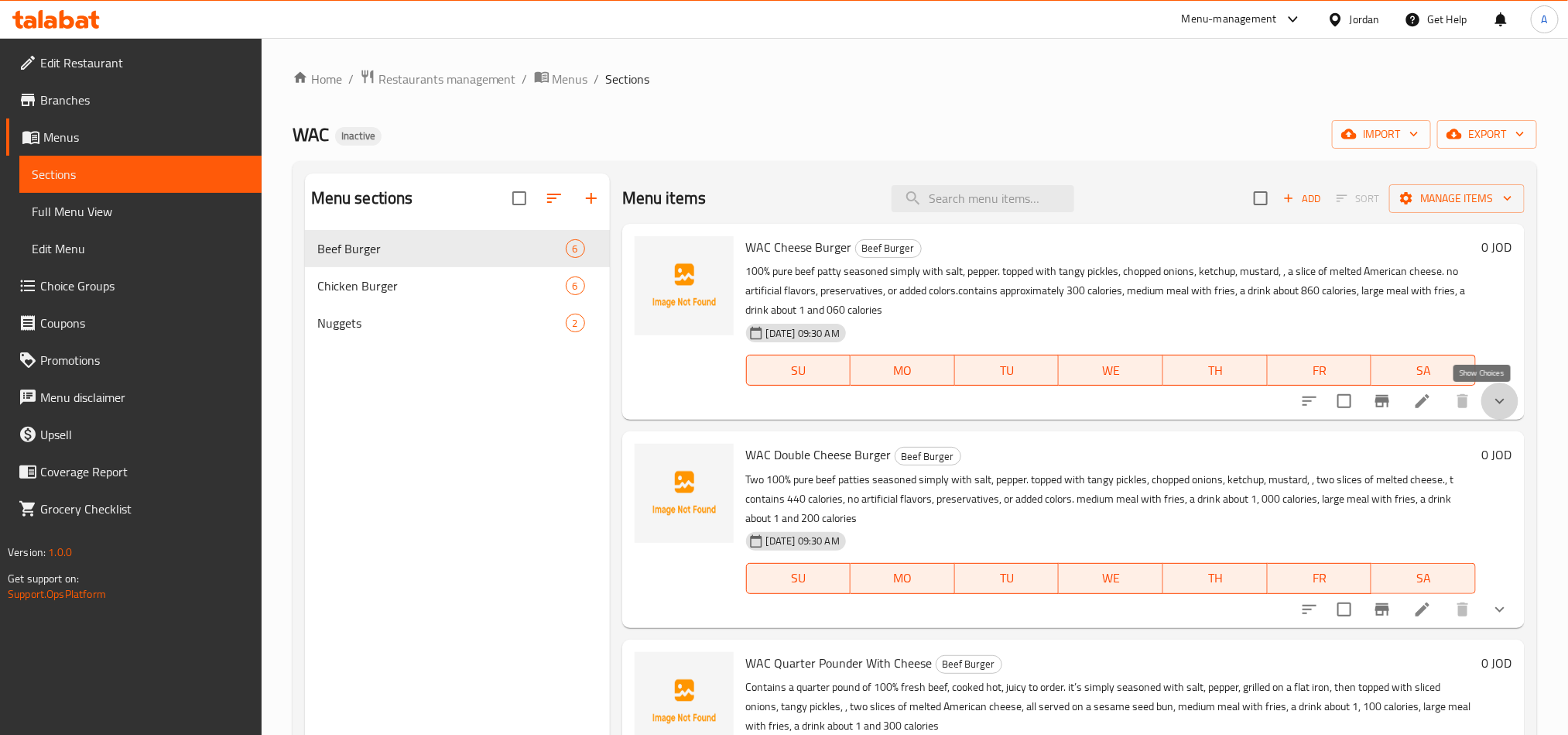
click at [1491, 398] on icon "show more" at bounding box center [1499, 401] width 18 height 18
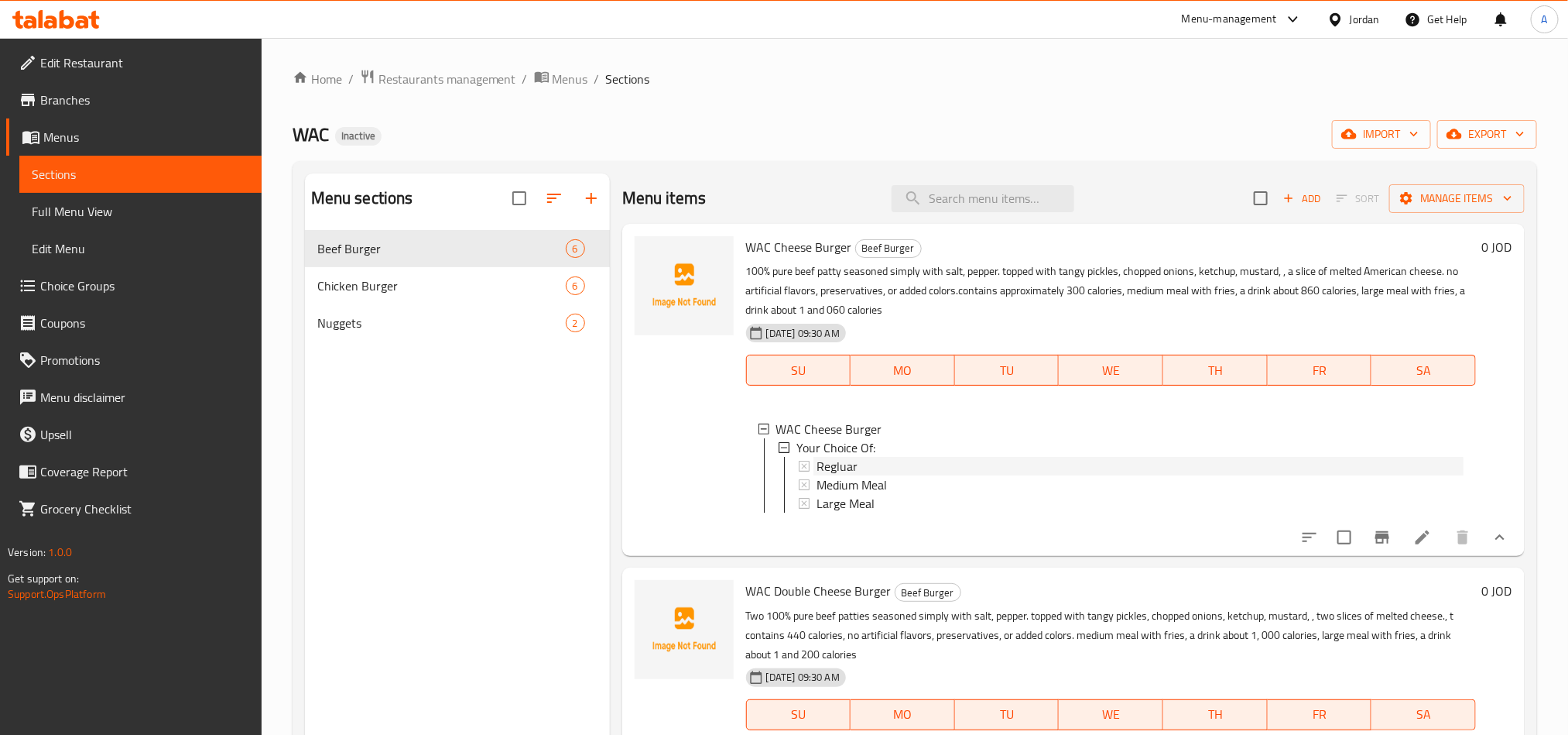
click at [836, 471] on span "Regluar" at bounding box center [837, 465] width 41 height 18
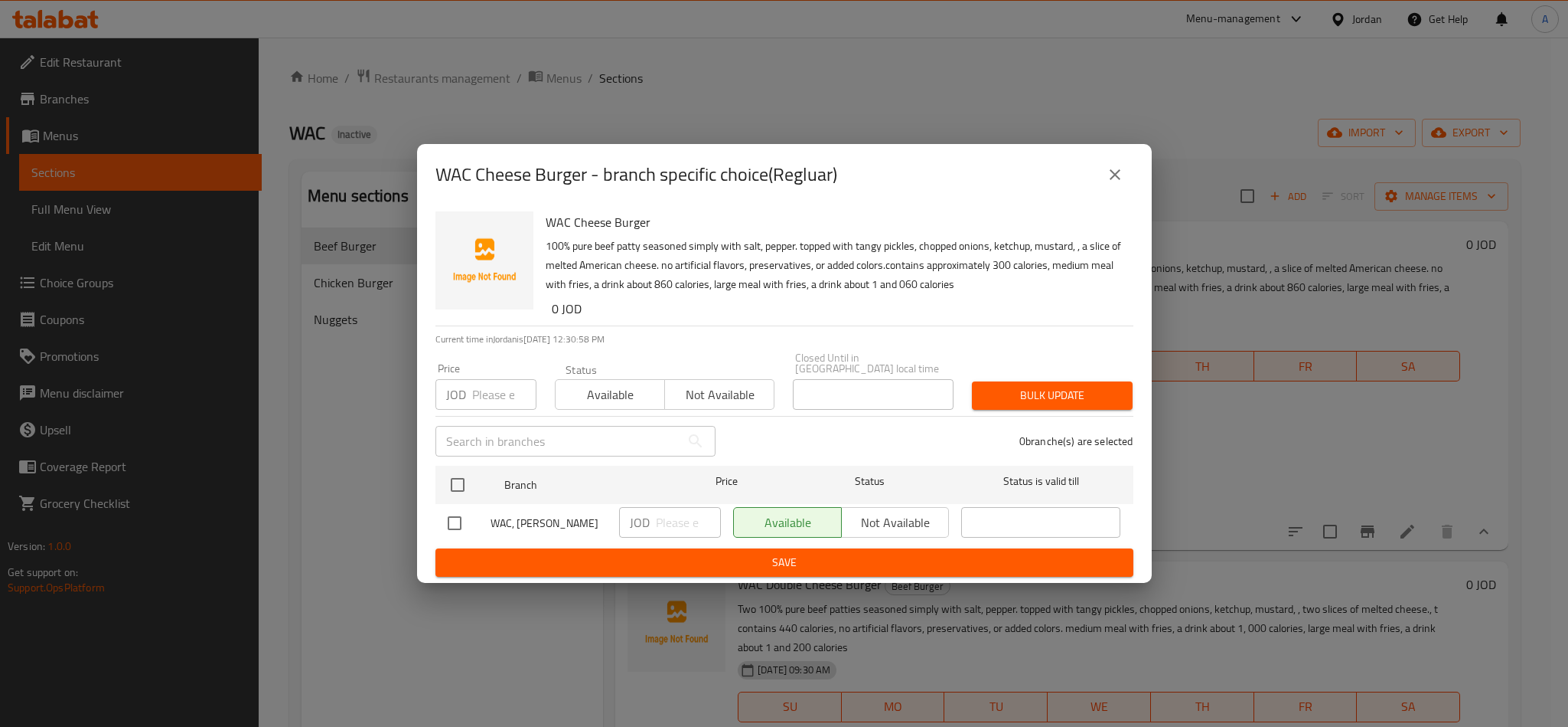
click at [1125, 175] on button "close" at bounding box center [1115, 175] width 37 height 37
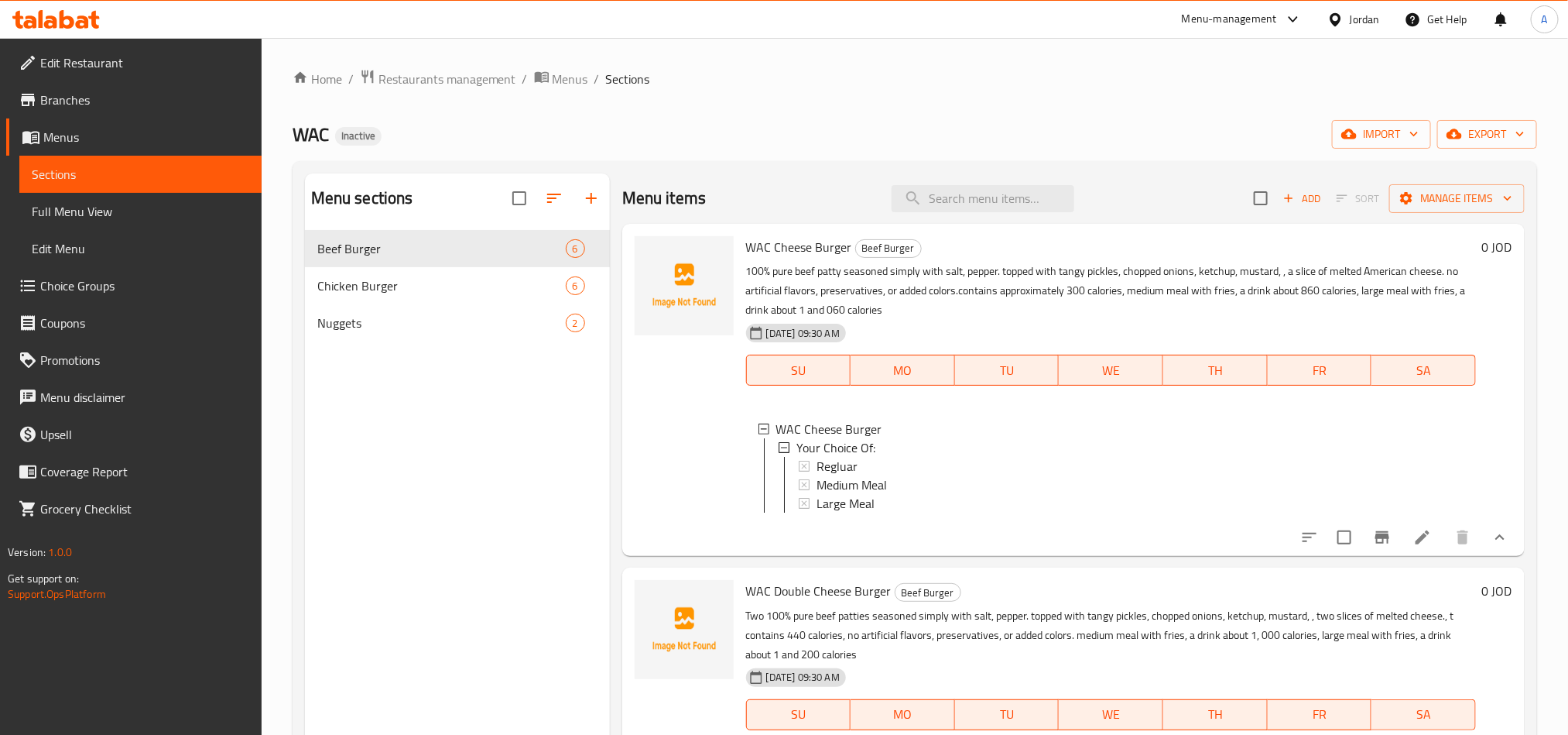
drag, startPoint x: 1391, startPoint y: 564, endPoint x: 1405, endPoint y: 549, distance: 20.5
click at [1413, 547] on icon at bounding box center [1422, 536] width 18 height 18
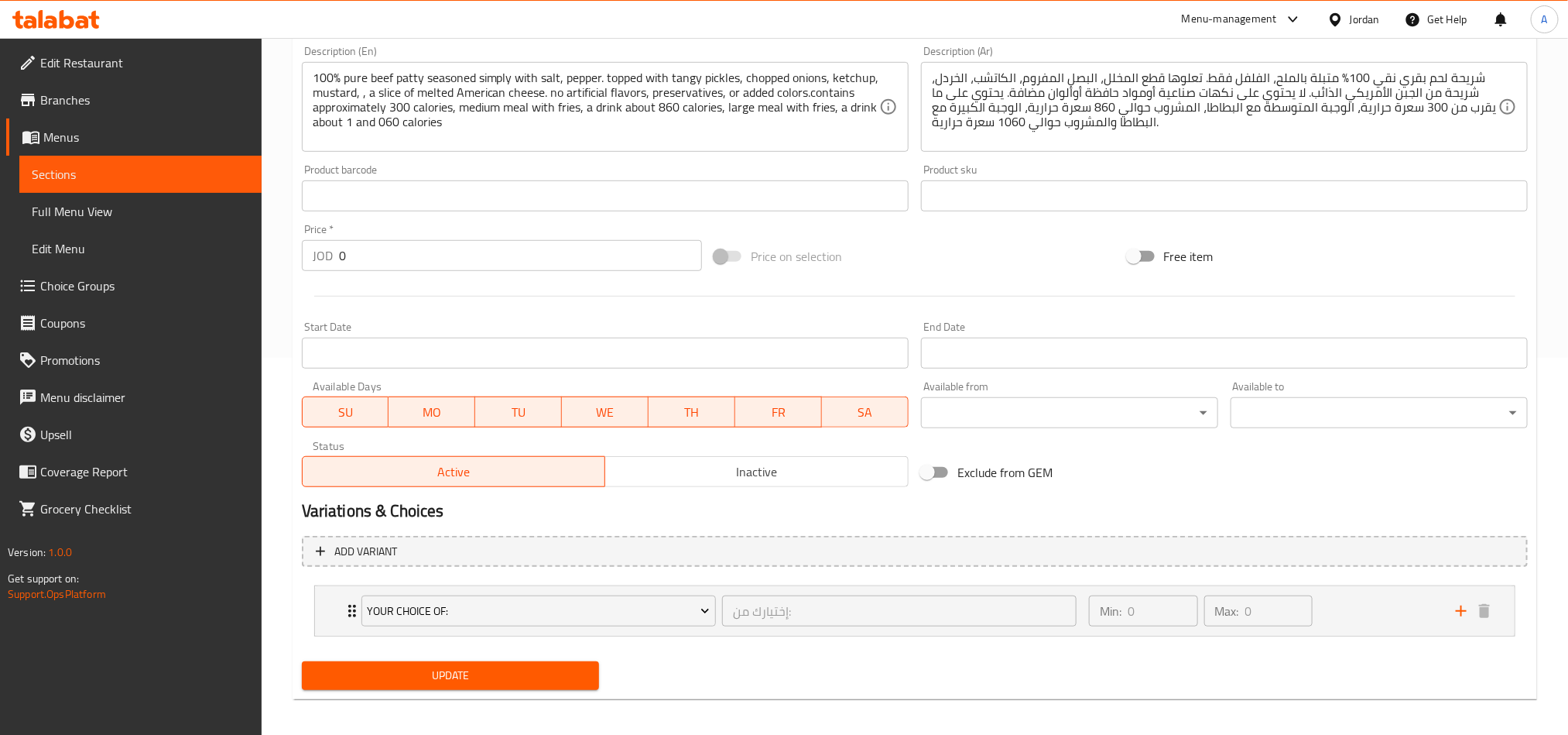
scroll to position [385, 0]
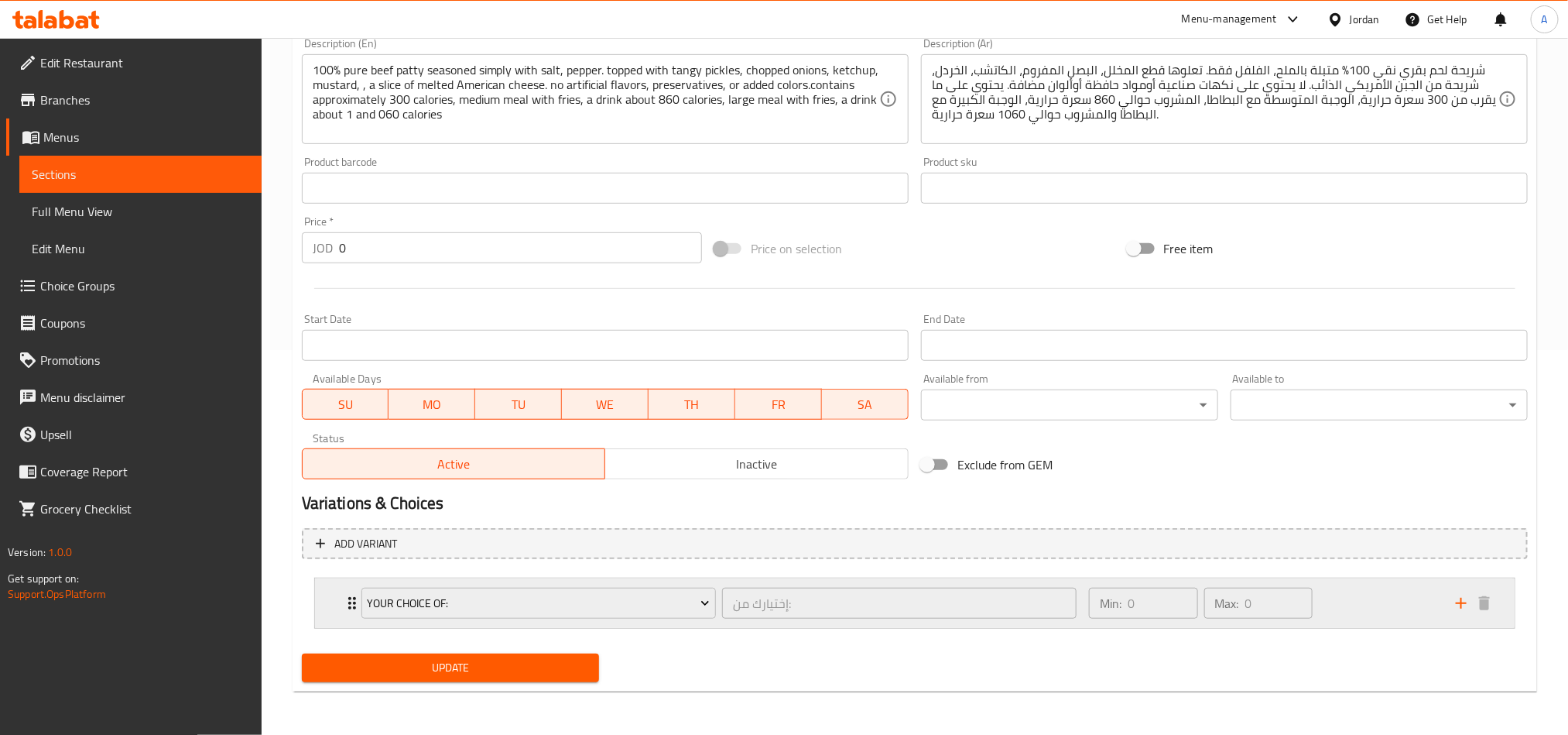
click at [344, 609] on icon "Expand" at bounding box center [352, 602] width 18 height 18
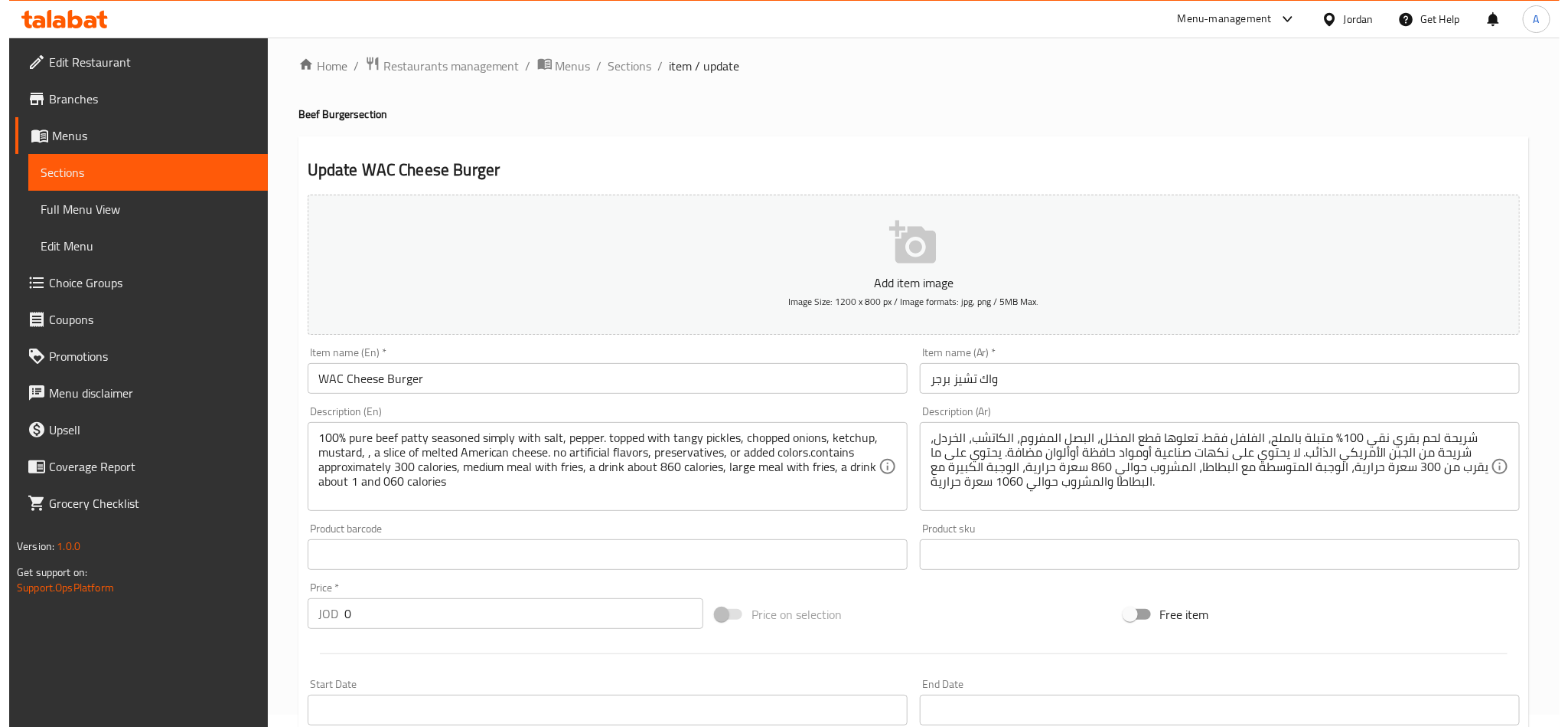
scroll to position [0, 0]
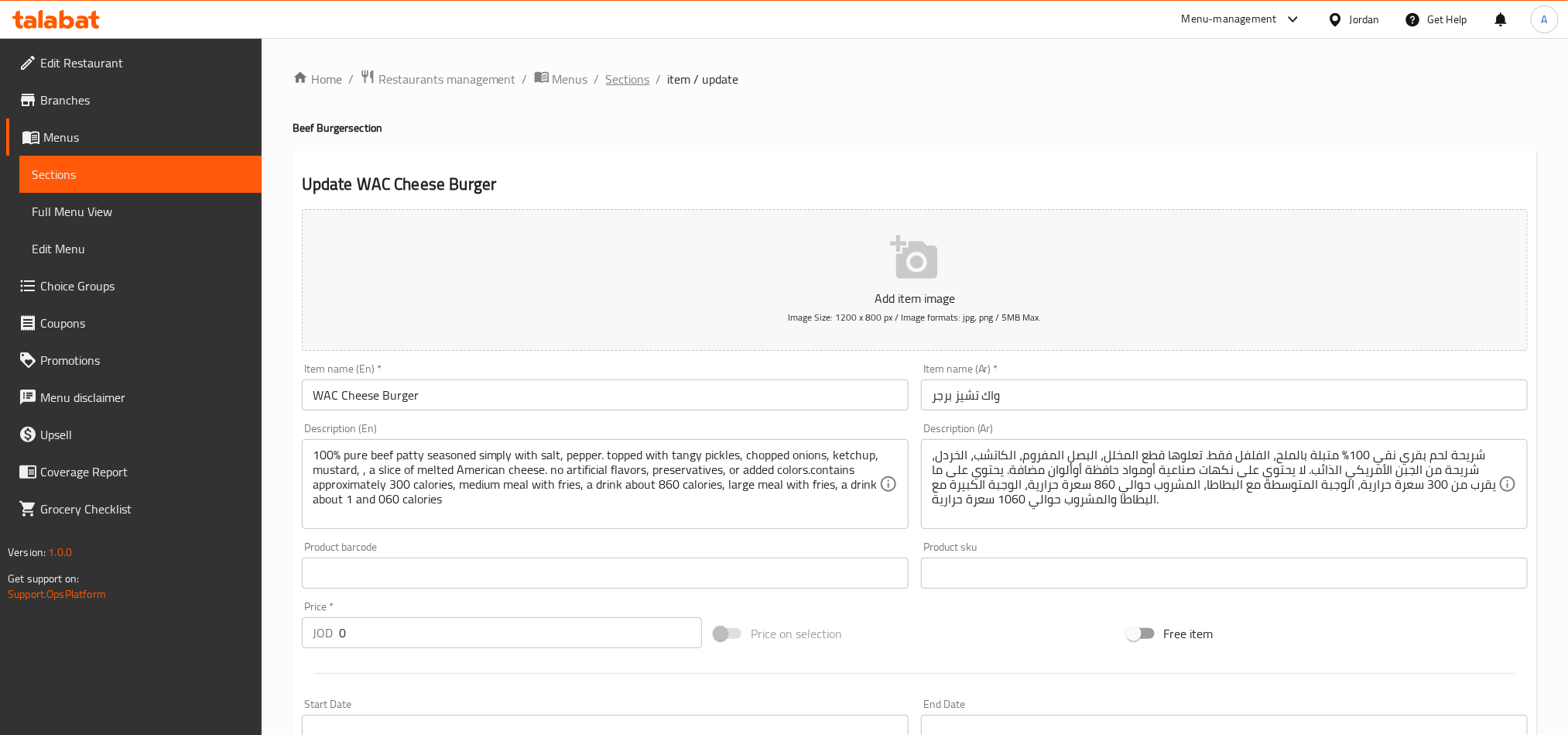
click at [630, 87] on span "Sections" at bounding box center [628, 78] width 44 height 18
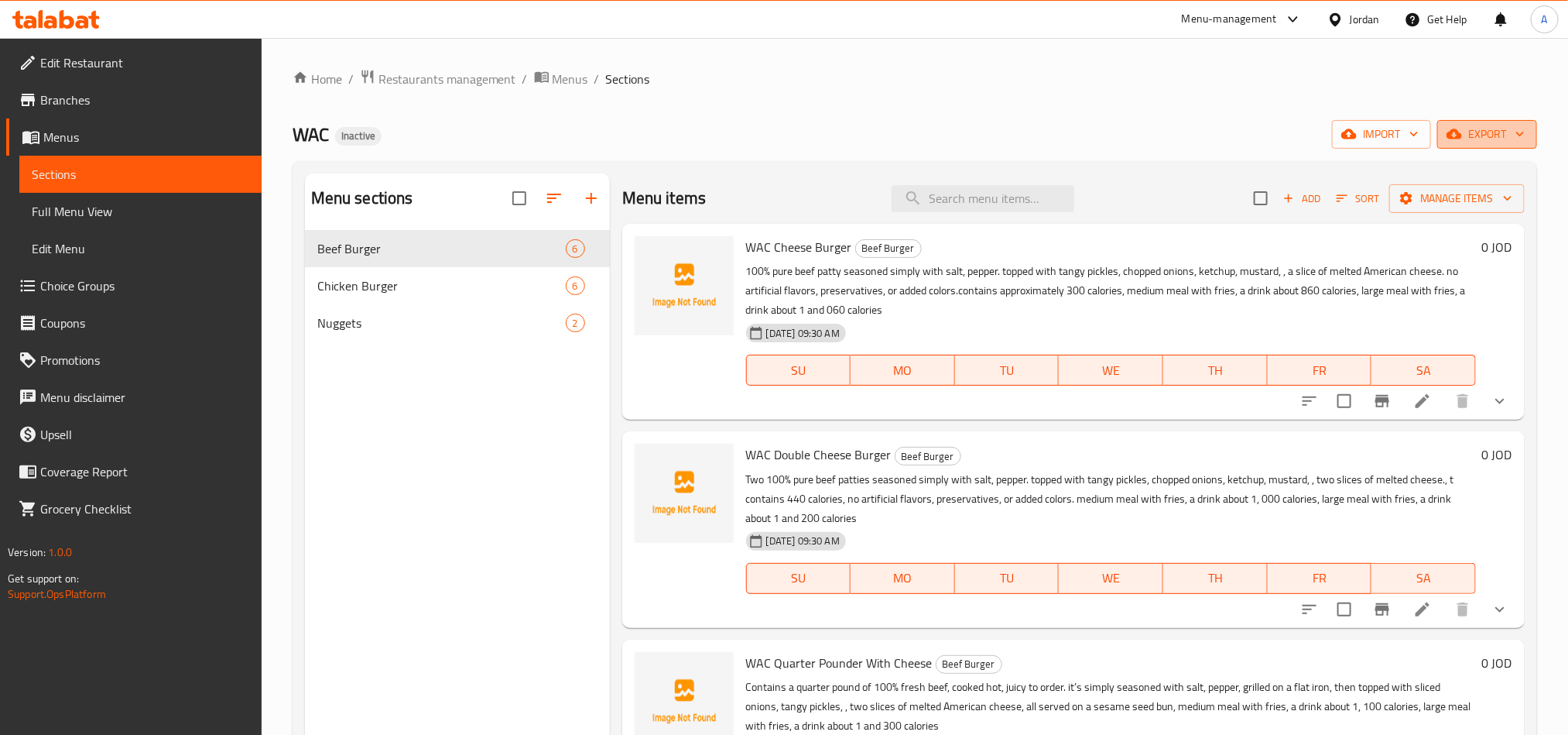
click at [1498, 133] on span "export" at bounding box center [1486, 135] width 75 height 19
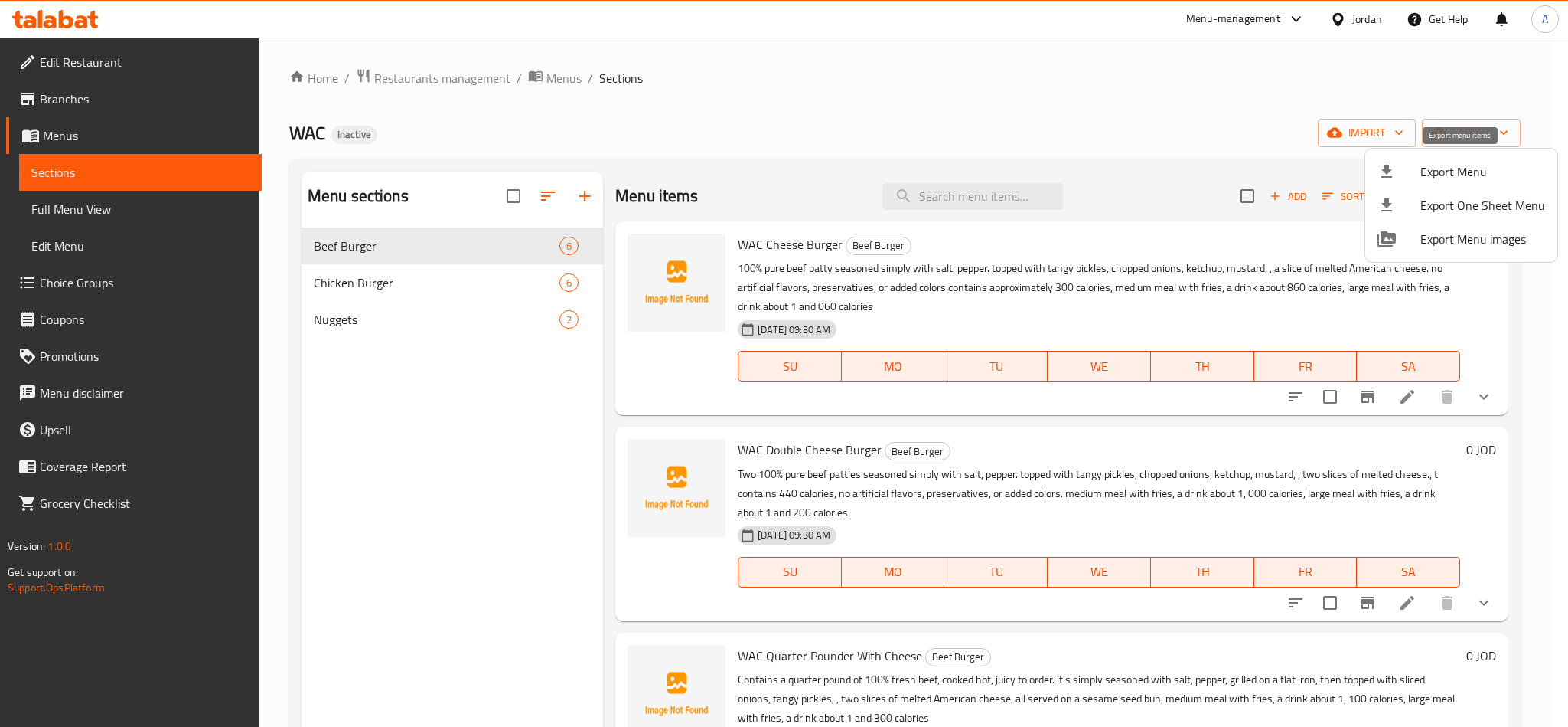
click at [1450, 163] on span "Export Menu" at bounding box center [1483, 171] width 125 height 18
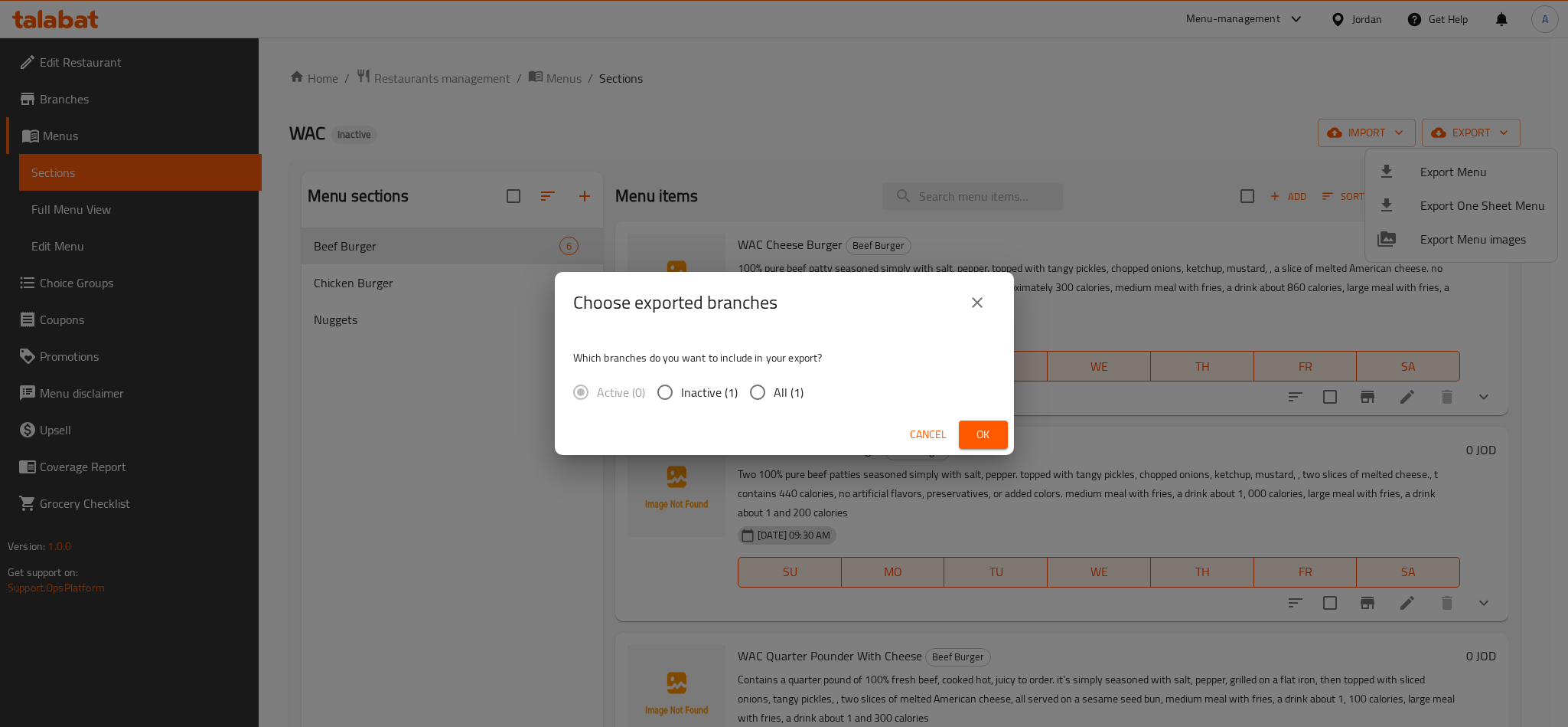
click at [755, 391] on input "All (1)" at bounding box center [757, 391] width 32 height 32
radio input "true"
drag, startPoint x: 973, startPoint y: 441, endPoint x: 946, endPoint y: 459, distance: 32.4
click at [973, 439] on span "Ok" at bounding box center [983, 435] width 24 height 19
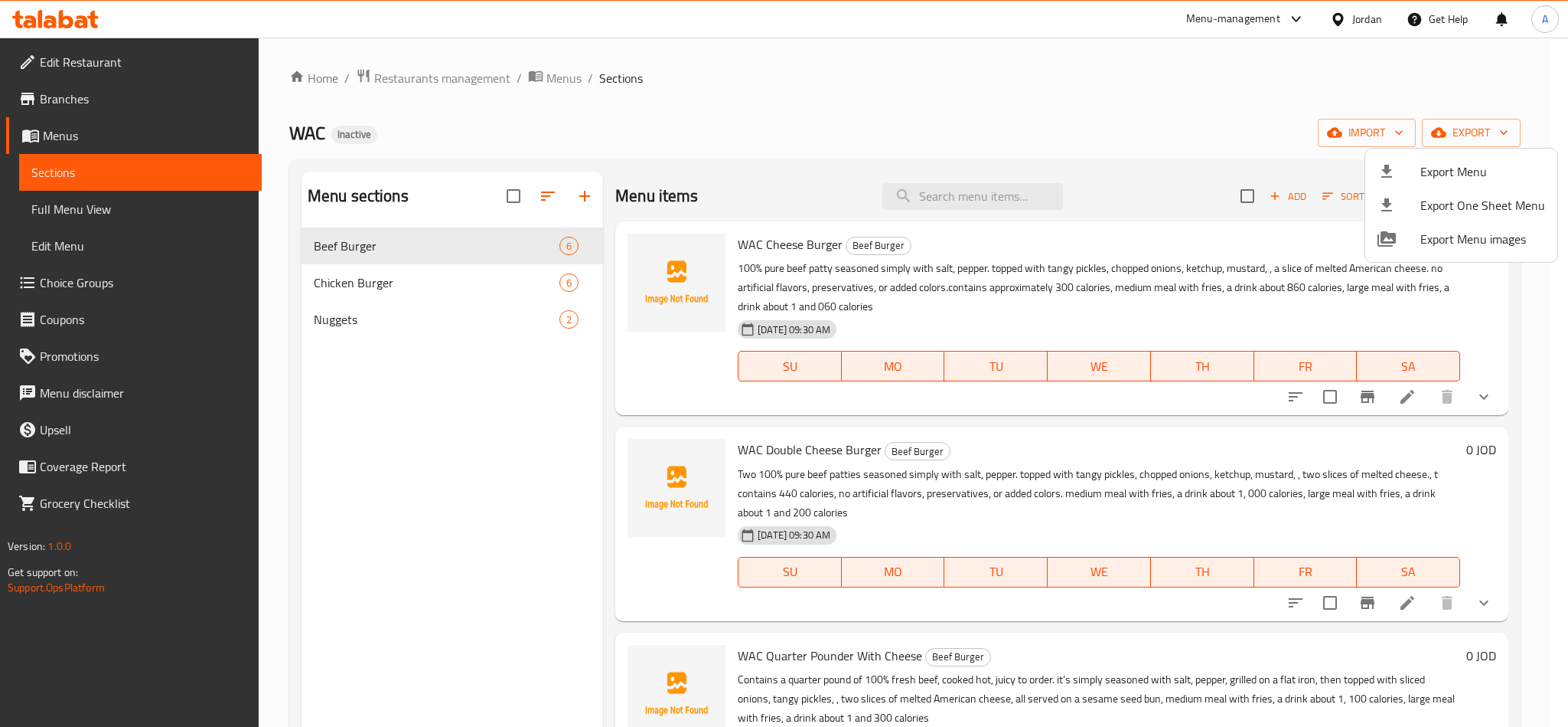
click at [751, 116] on div at bounding box center [784, 364] width 1568 height 727
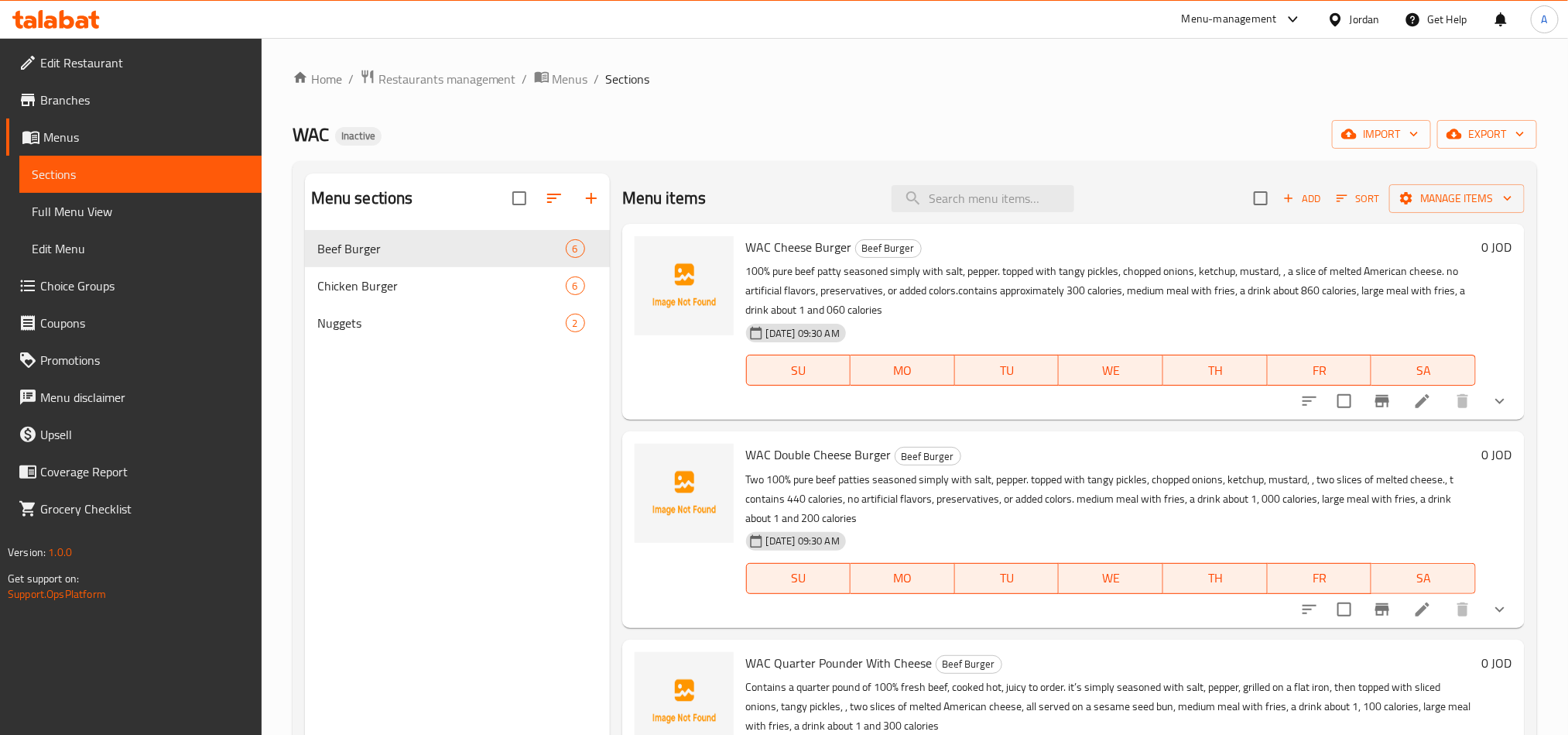
click at [703, 117] on div "Home / Restaurants management / Menus / Sections WAC Inactive import export Men…" at bounding box center [915, 494] width 1245 height 851
click at [571, 72] on span "Menus" at bounding box center [570, 78] width 36 height 18
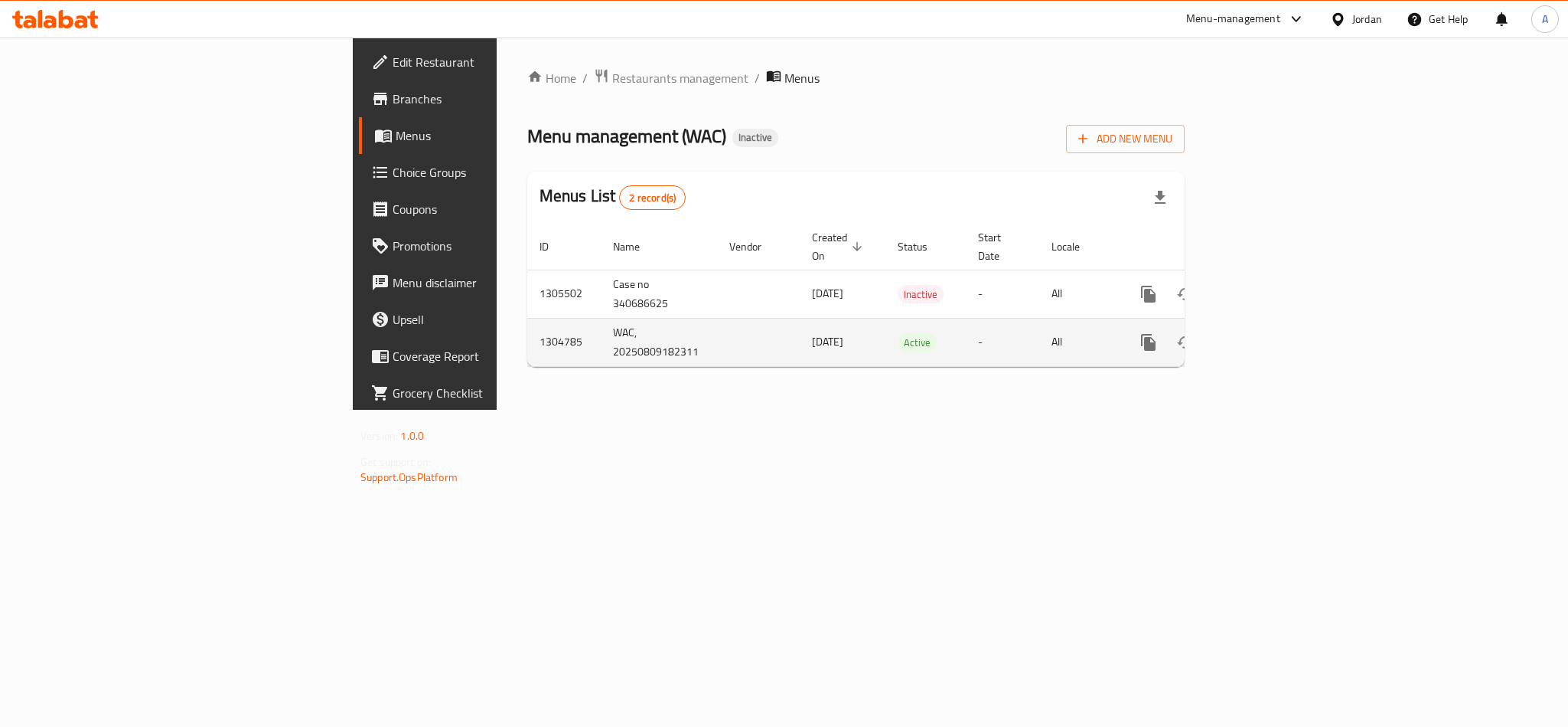
click at [528, 319] on td "1304785" at bounding box center [564, 341] width 74 height 48
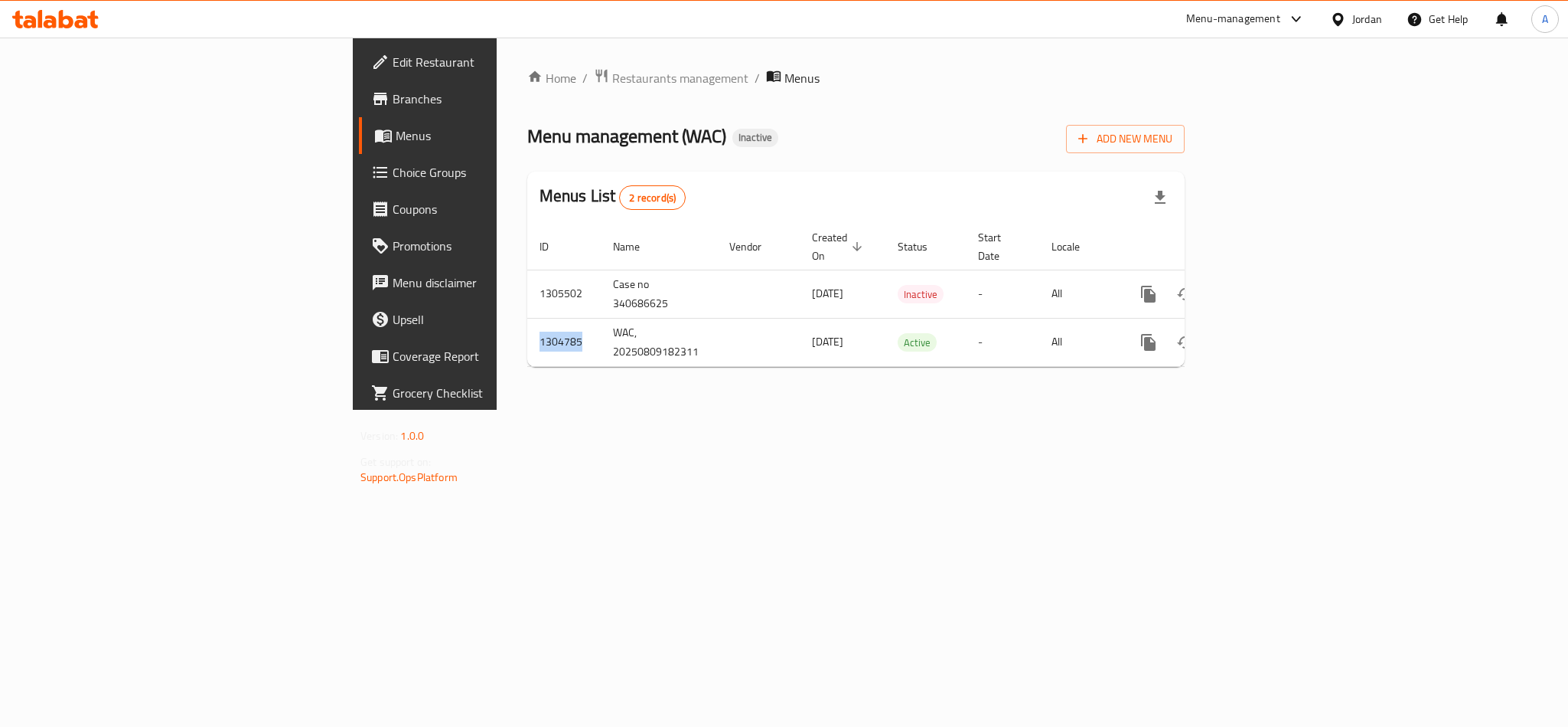
copy td "1304785"
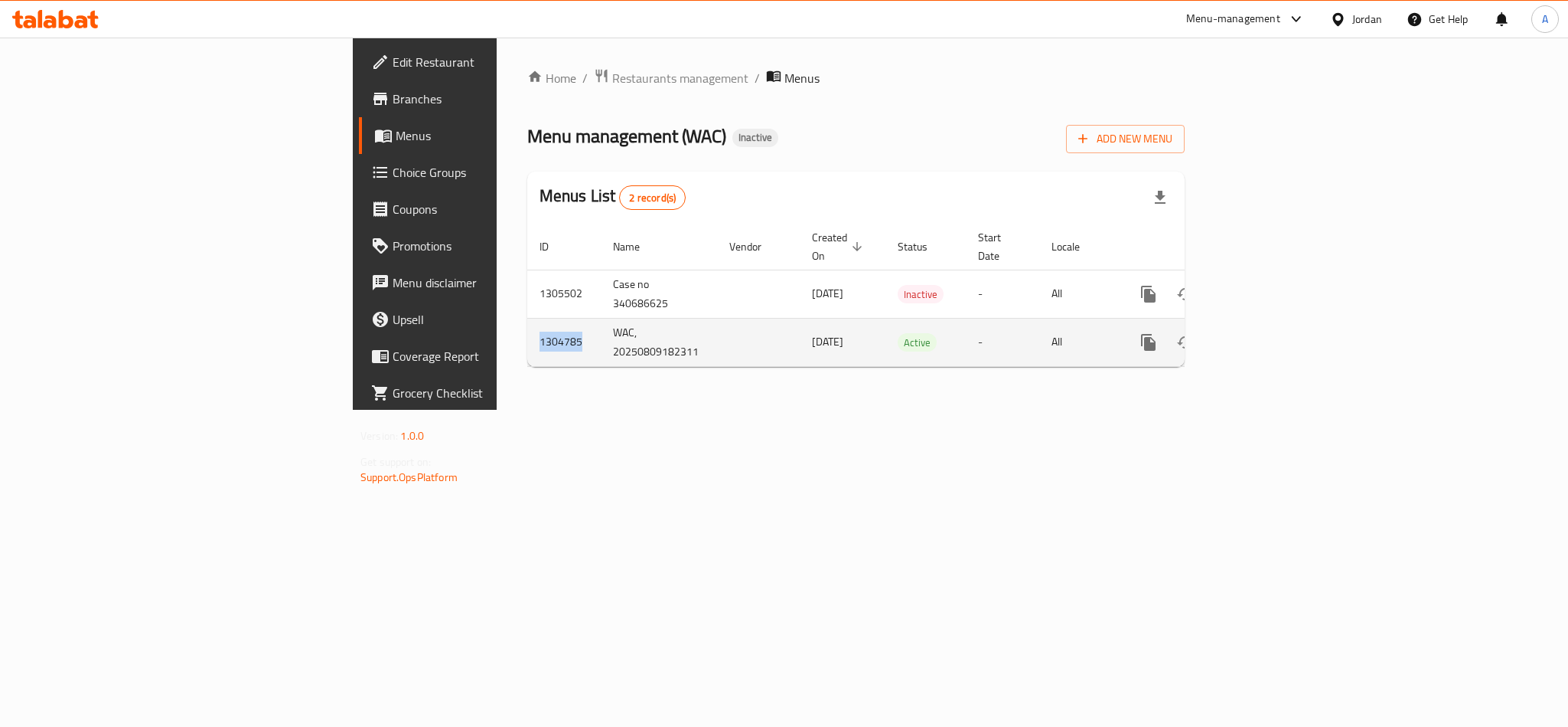
click at [528, 320] on td "1304785" at bounding box center [564, 341] width 74 height 48
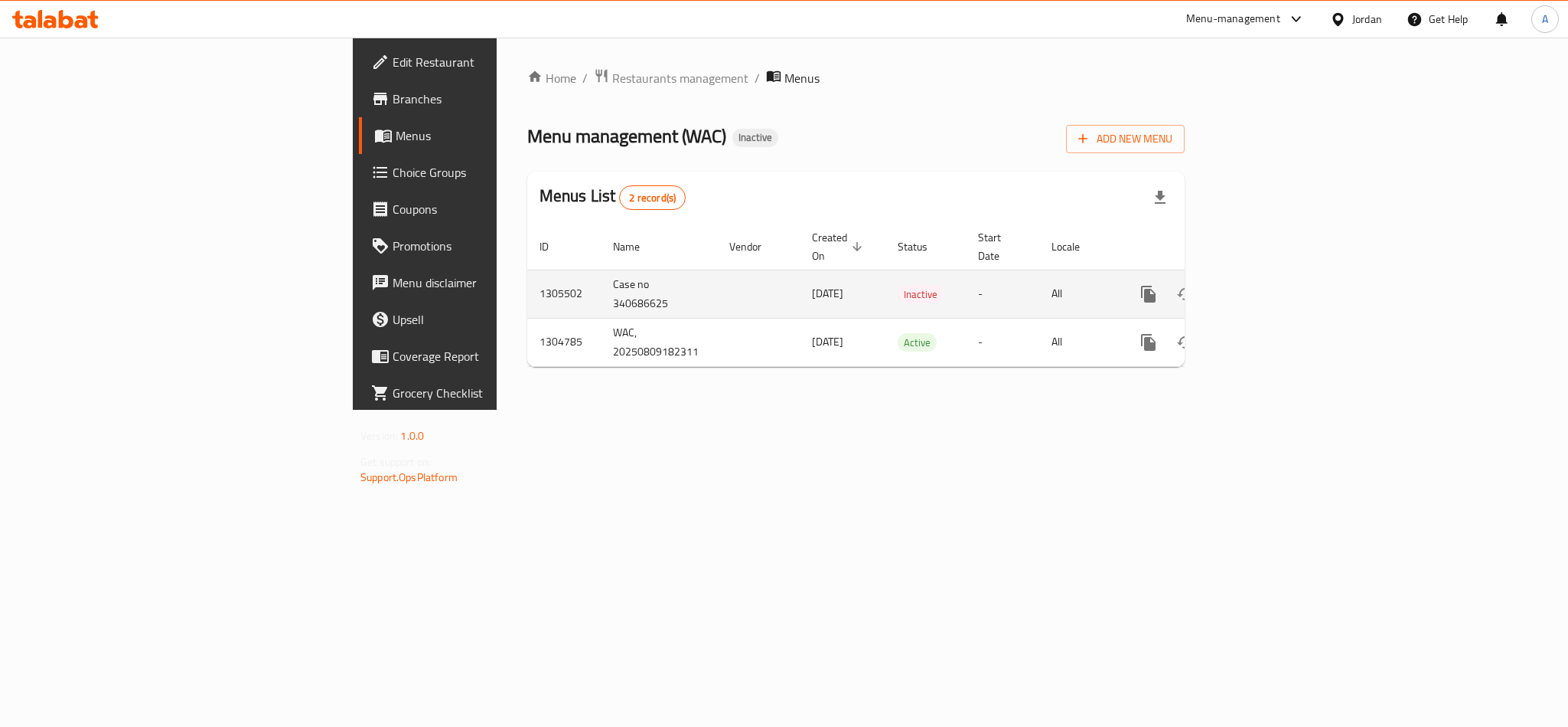
click at [528, 270] on td "1305502" at bounding box center [564, 293] width 74 height 48
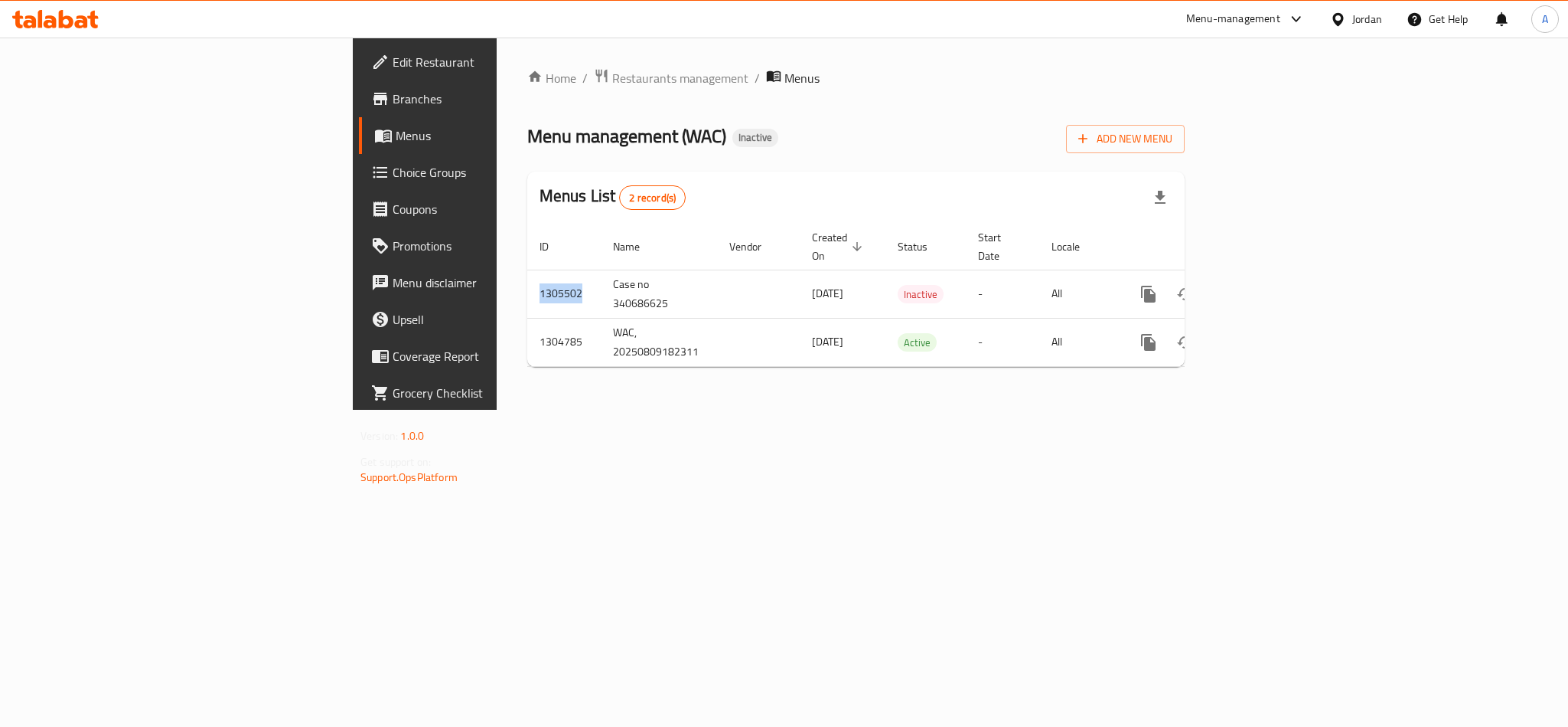
copy td "1305502"
click at [393, 101] on span "Branches" at bounding box center [497, 98] width 209 height 18
